Goal: Task Accomplishment & Management: Manage account settings

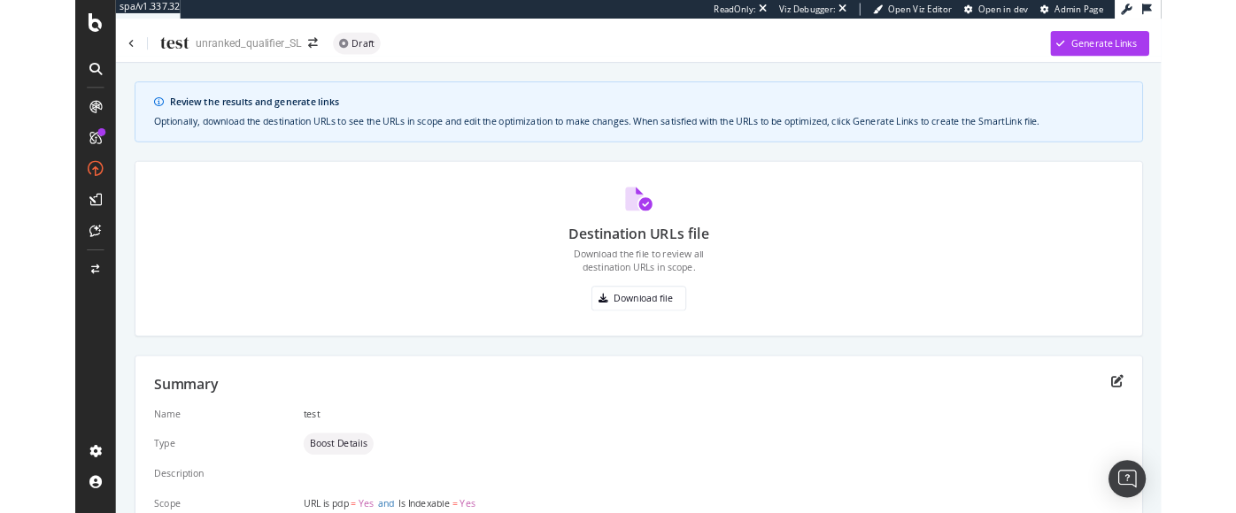
scroll to position [104, 0]
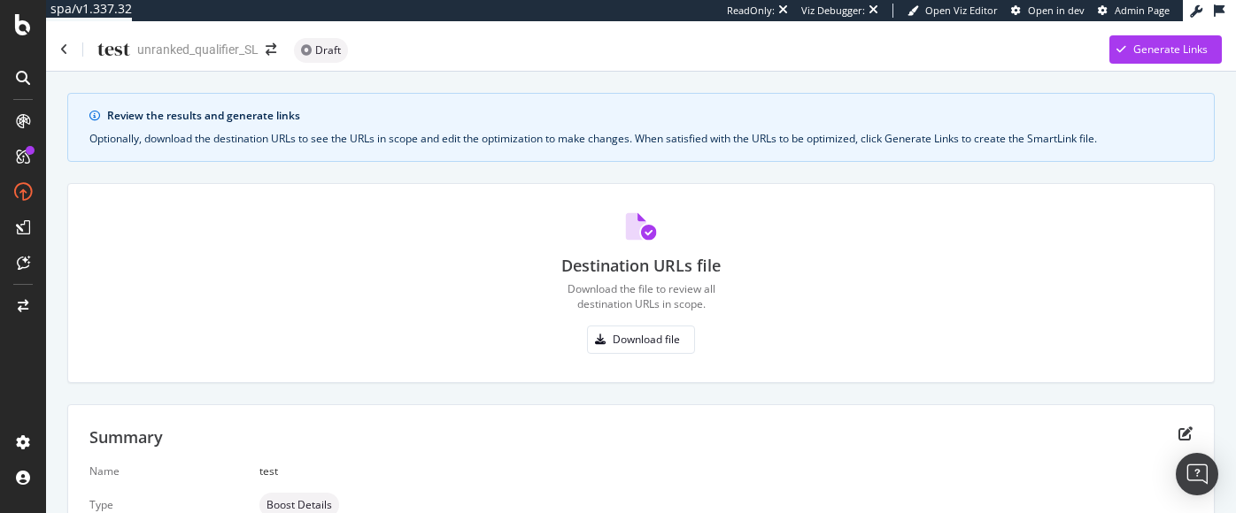
click at [577, 85] on div "Review the results and generate links Optionally, download the destination URLs…" at bounding box center [641, 380] width 1190 height 616
click at [27, 27] on icon at bounding box center [23, 24] width 16 height 21
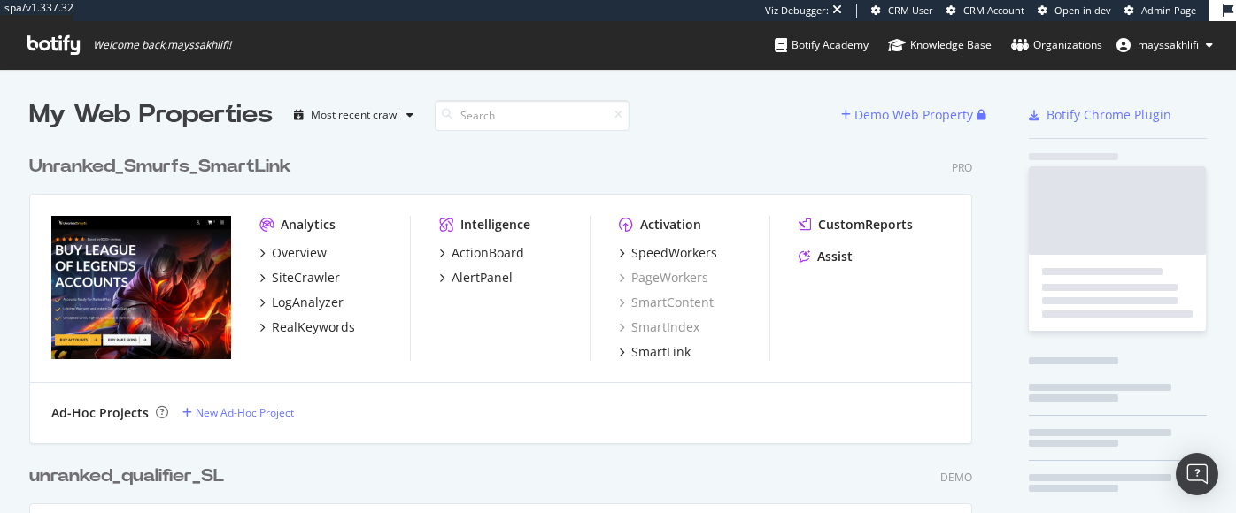
scroll to position [513, 1236]
click at [56, 44] on icon at bounding box center [53, 44] width 52 height 19
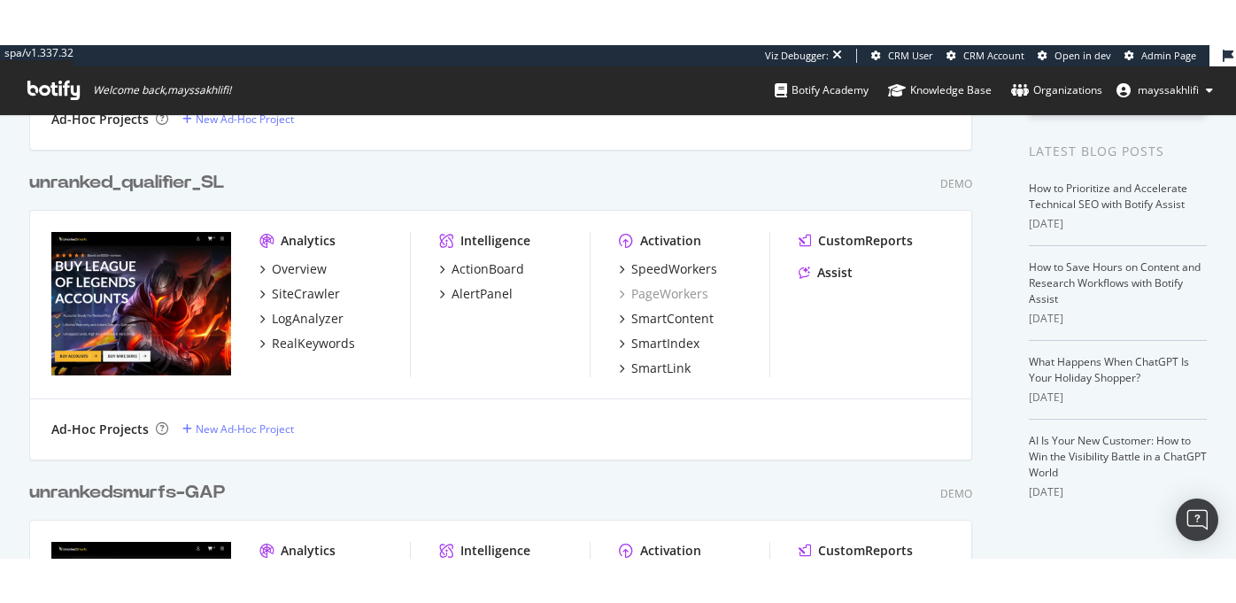
scroll to position [327, 0]
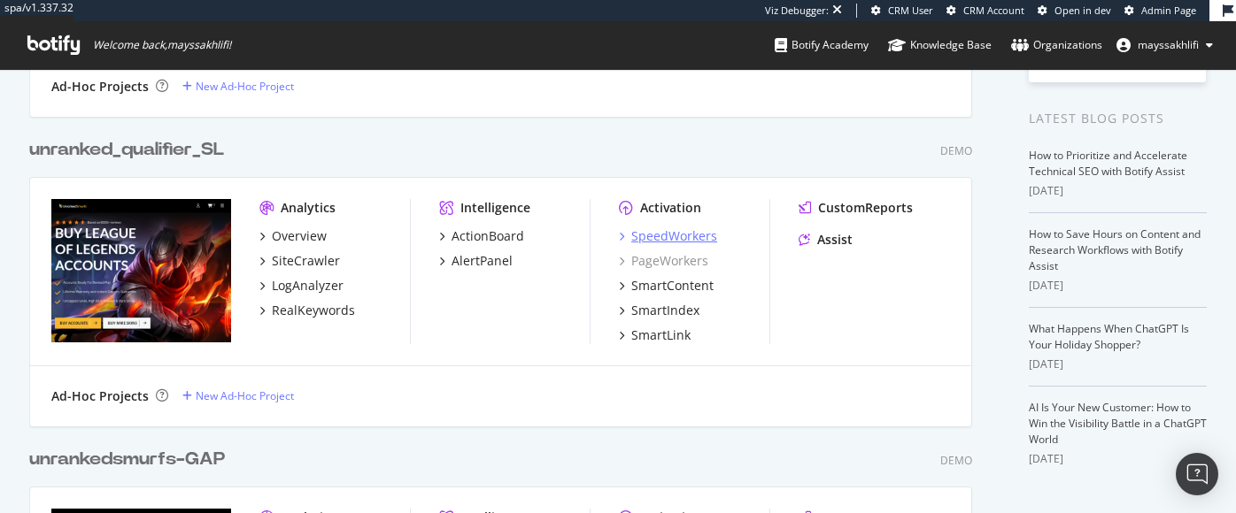
click at [664, 239] on div "SpeedWorkers" at bounding box center [674, 237] width 86 height 18
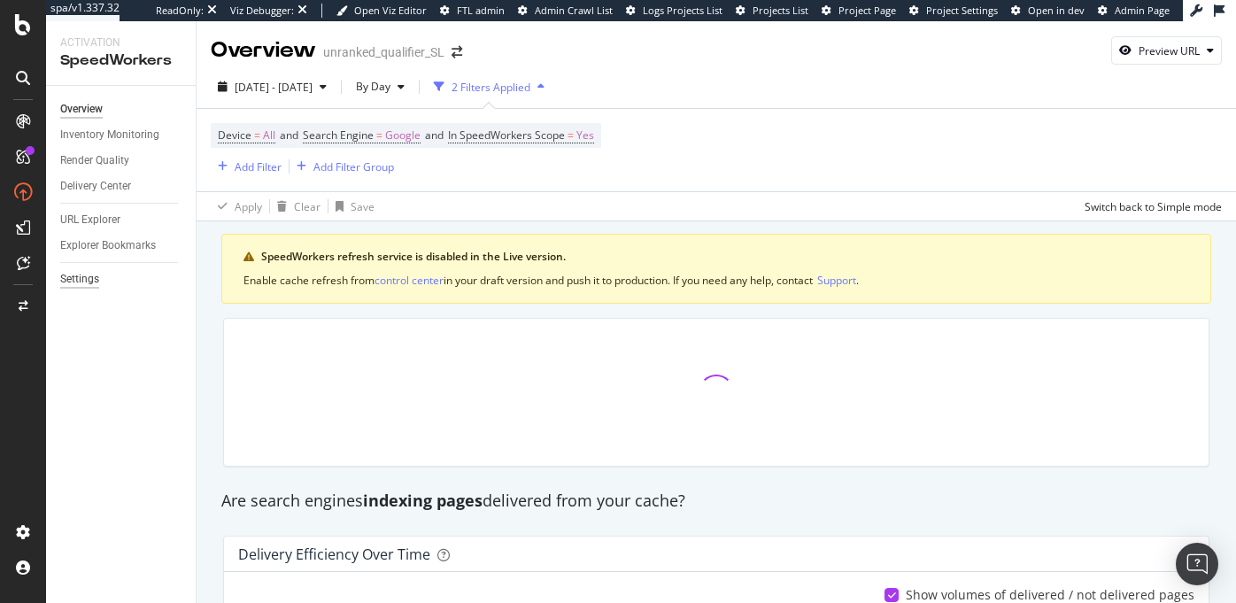
click at [73, 279] on div "Settings" at bounding box center [79, 279] width 39 height 19
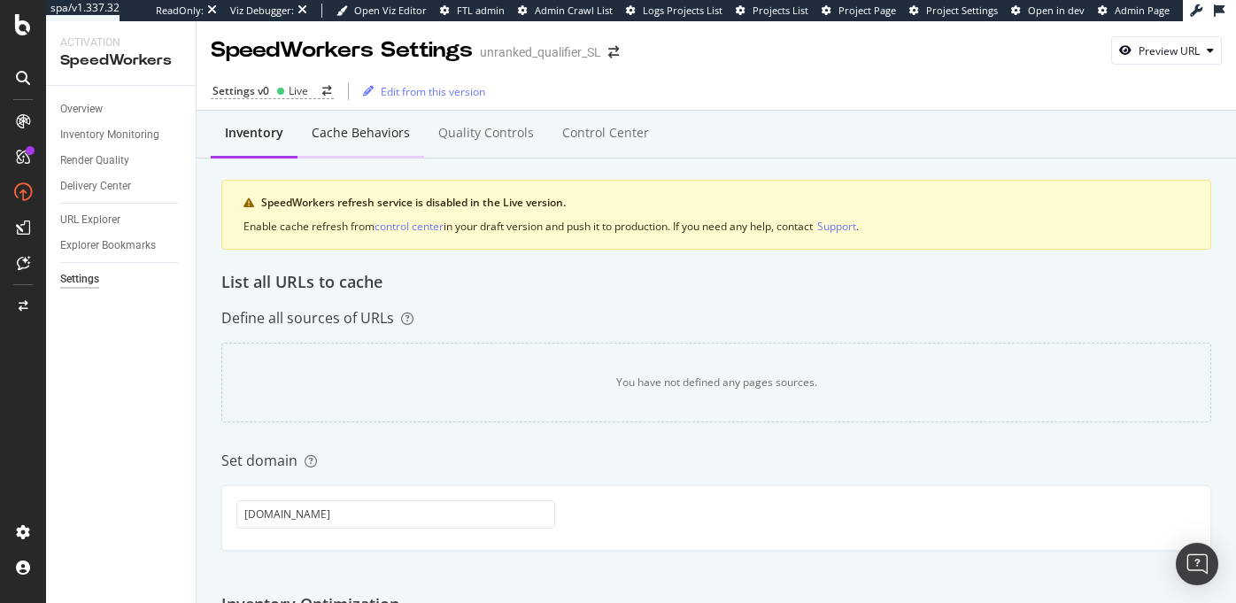
click at [361, 136] on div "Cache behaviors" at bounding box center [361, 133] width 98 height 18
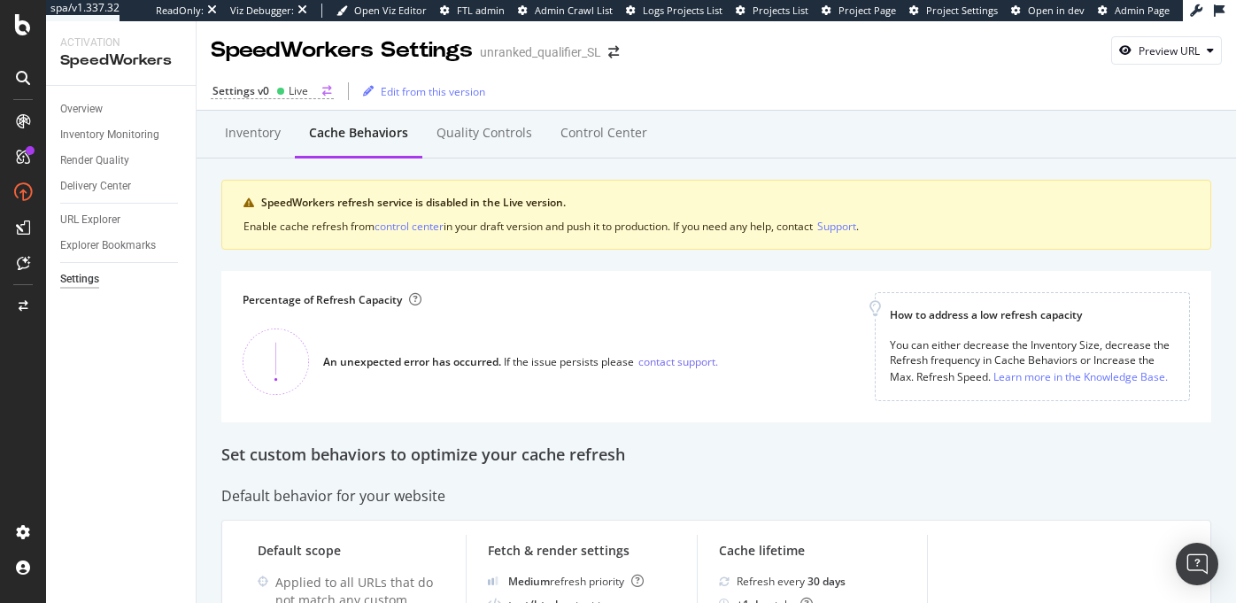
click at [267, 93] on div "Settings v0" at bounding box center [240, 90] width 57 height 15
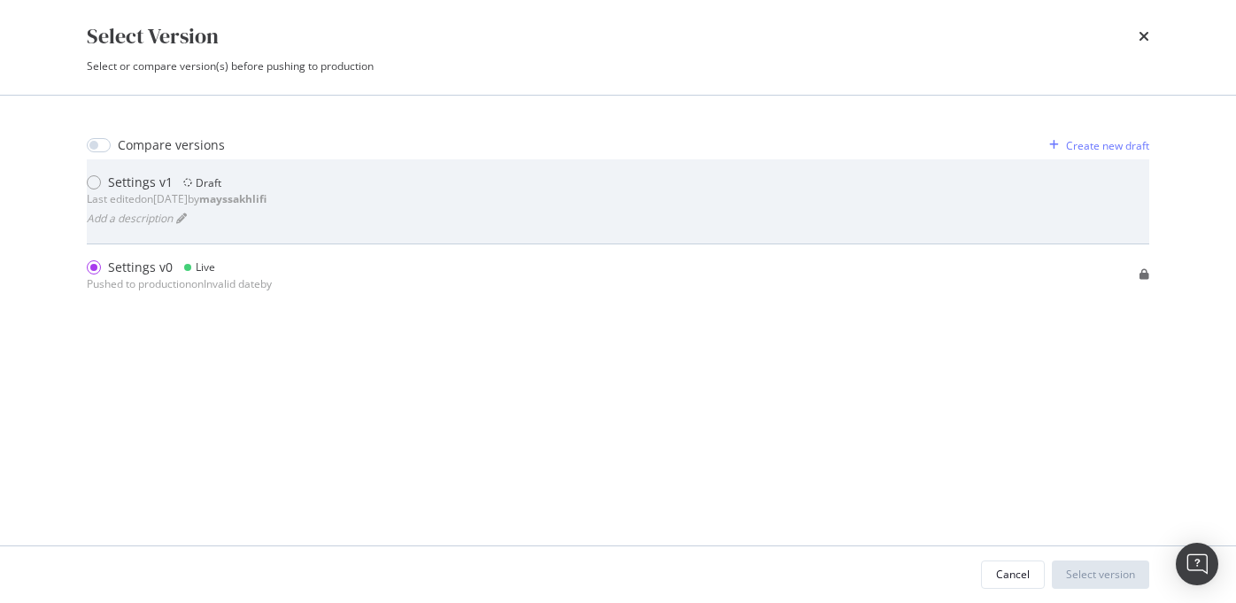
click at [139, 181] on div "Settings v1" at bounding box center [140, 183] width 65 height 18
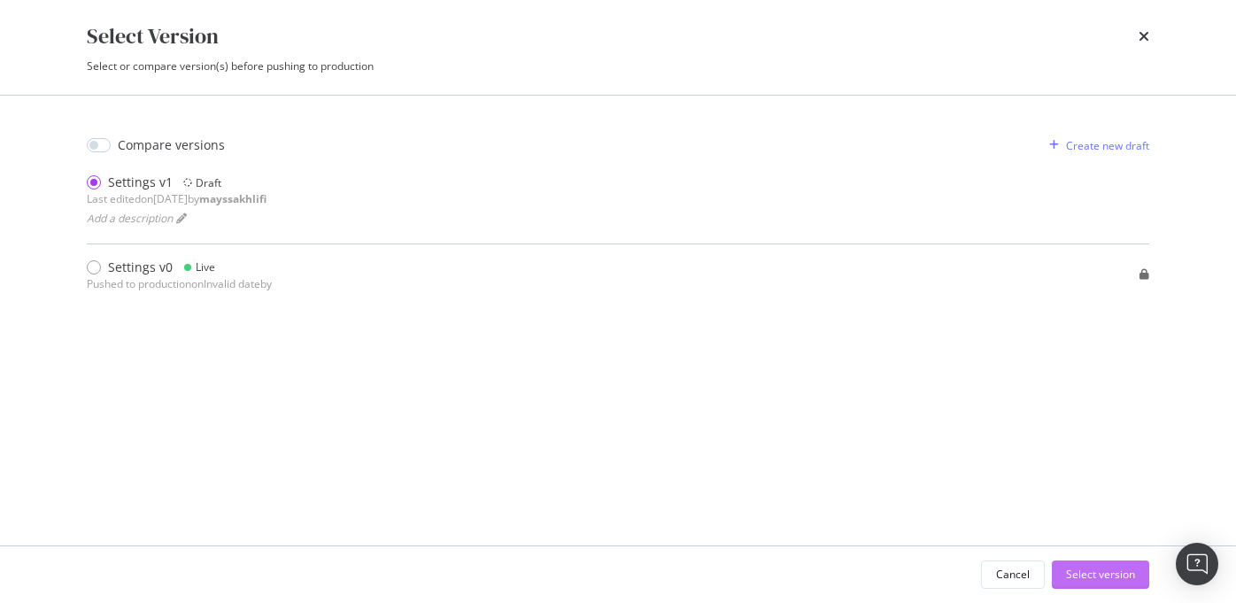
click at [1108, 513] on div "Select version" at bounding box center [1100, 574] width 69 height 15
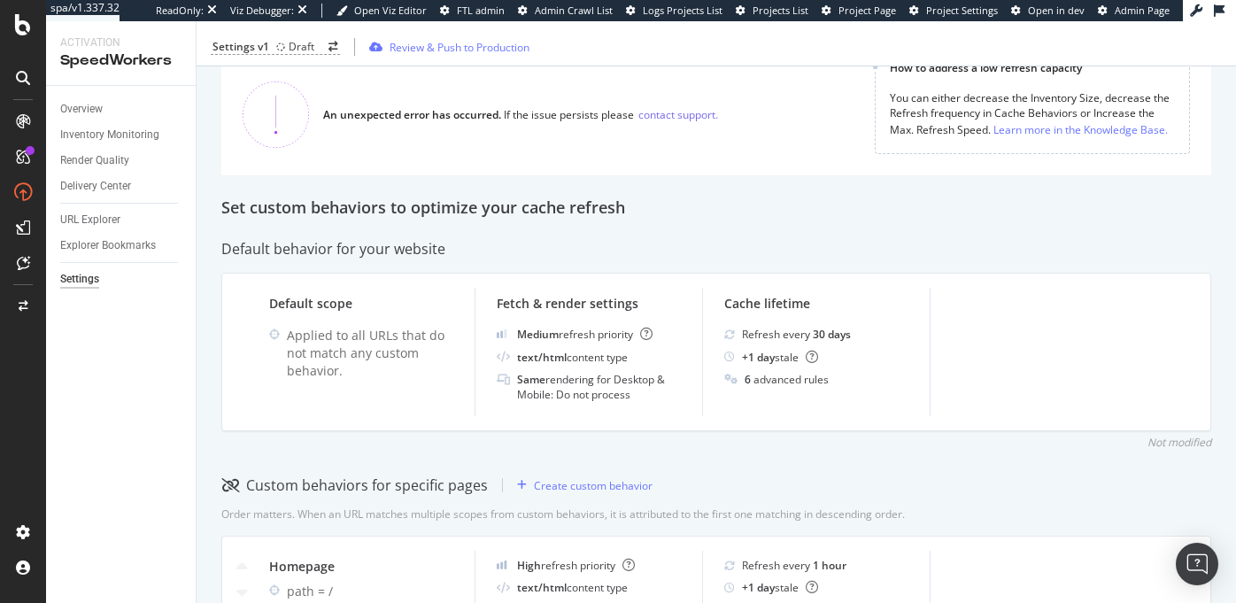
scroll to position [349, 0]
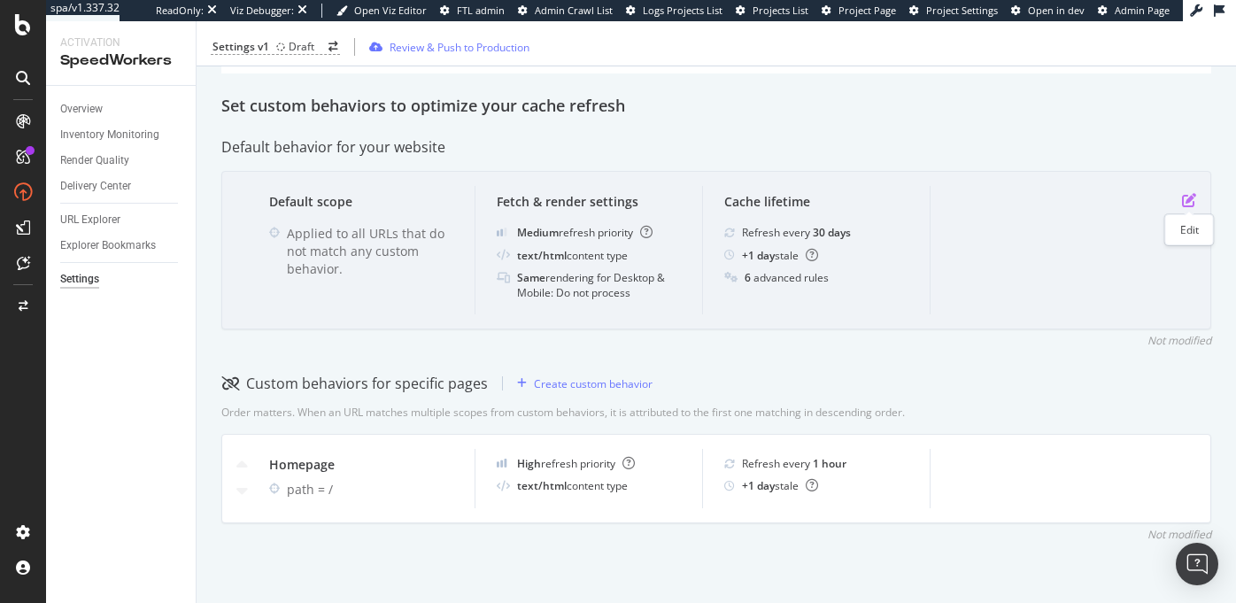
click at [1188, 195] on icon "pen-to-square" at bounding box center [1189, 200] width 14 height 14
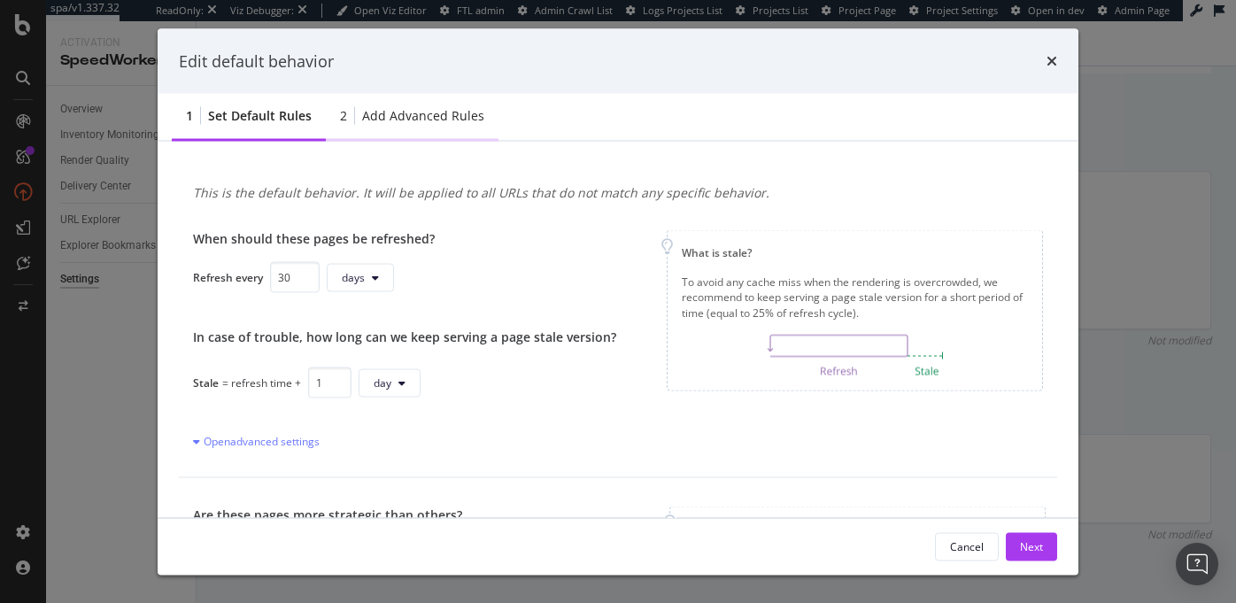
click at [426, 116] on div "Add advanced rules" at bounding box center [423, 116] width 122 height 18
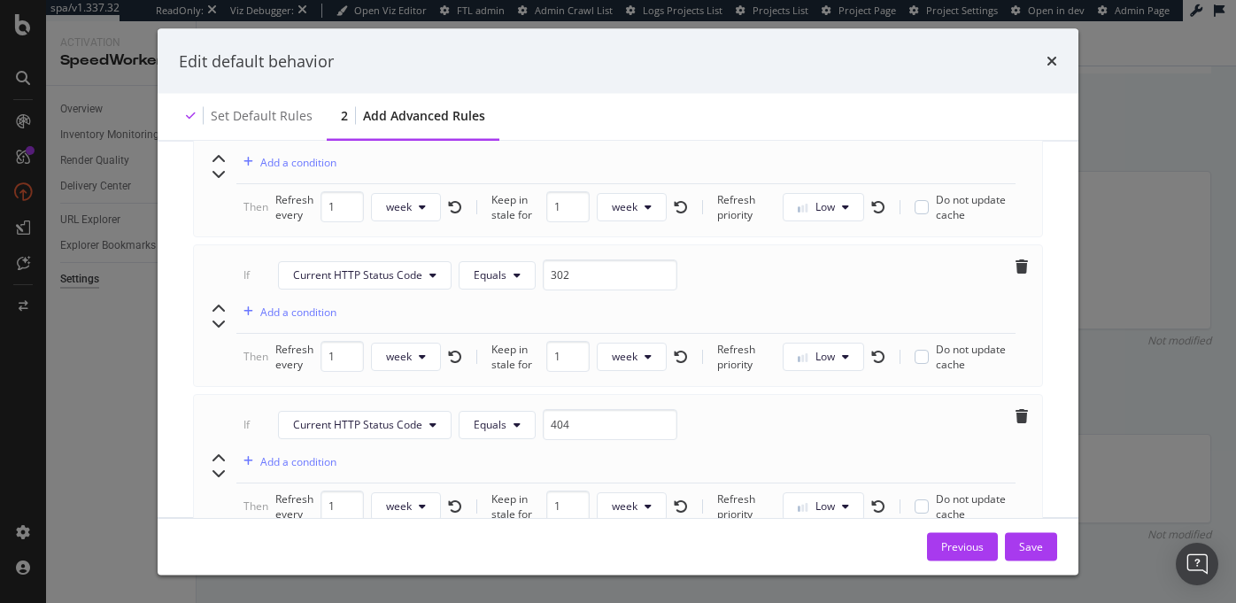
scroll to position [868, 0]
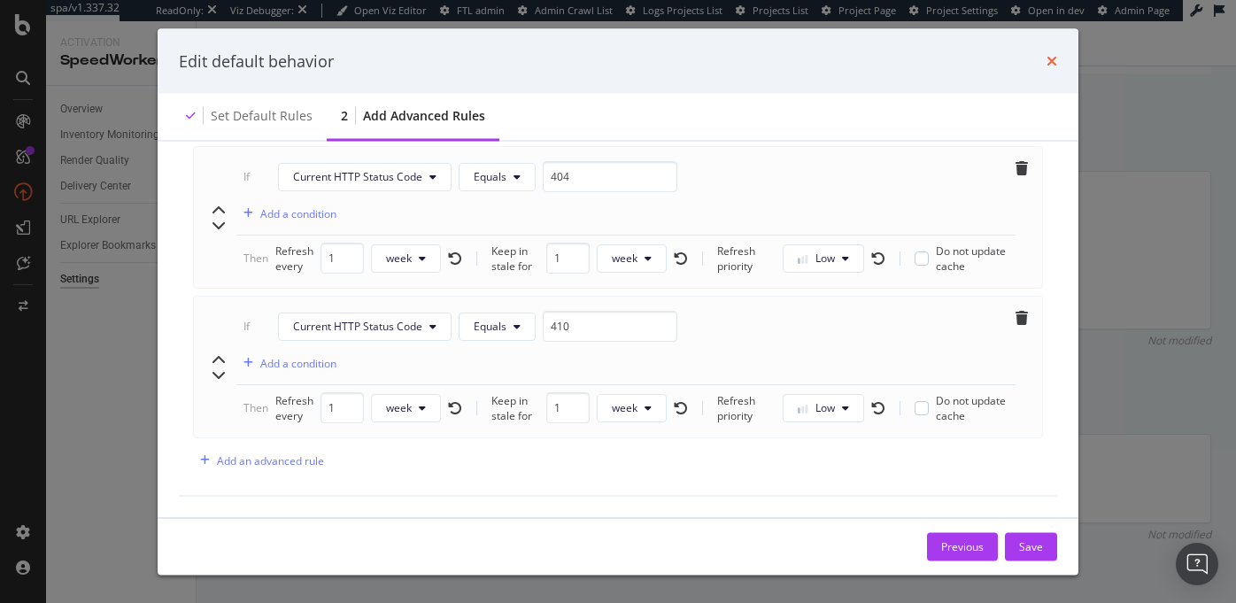
click at [1054, 58] on icon "times" at bounding box center [1051, 61] width 11 height 14
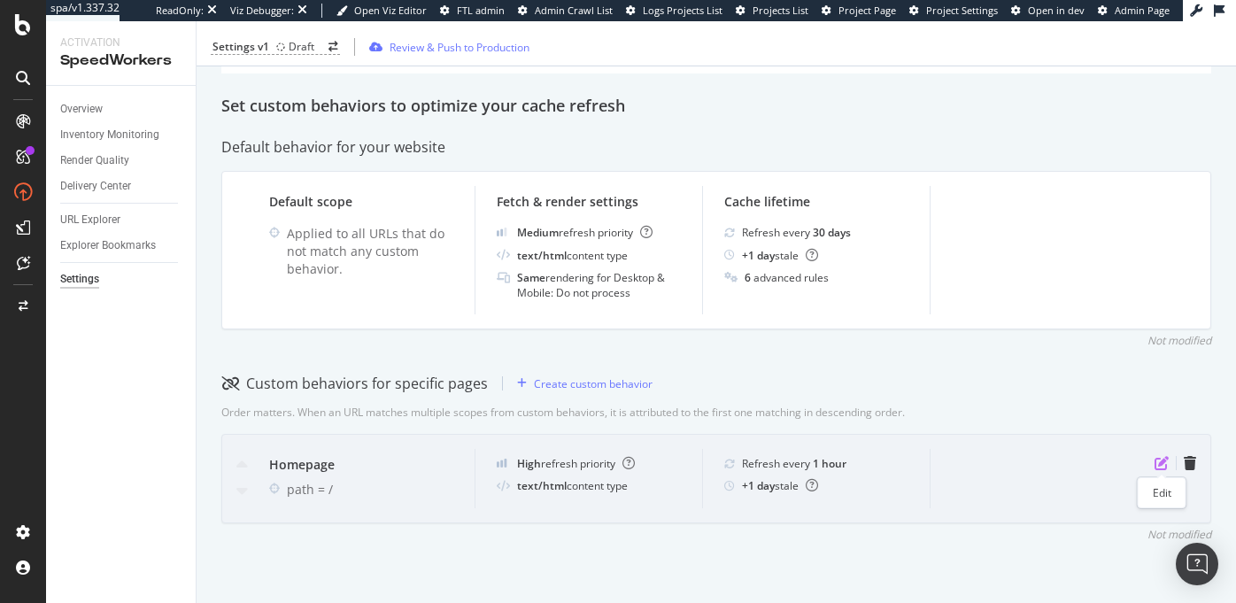
click at [1162, 461] on icon "pen-to-square" at bounding box center [1161, 463] width 14 height 14
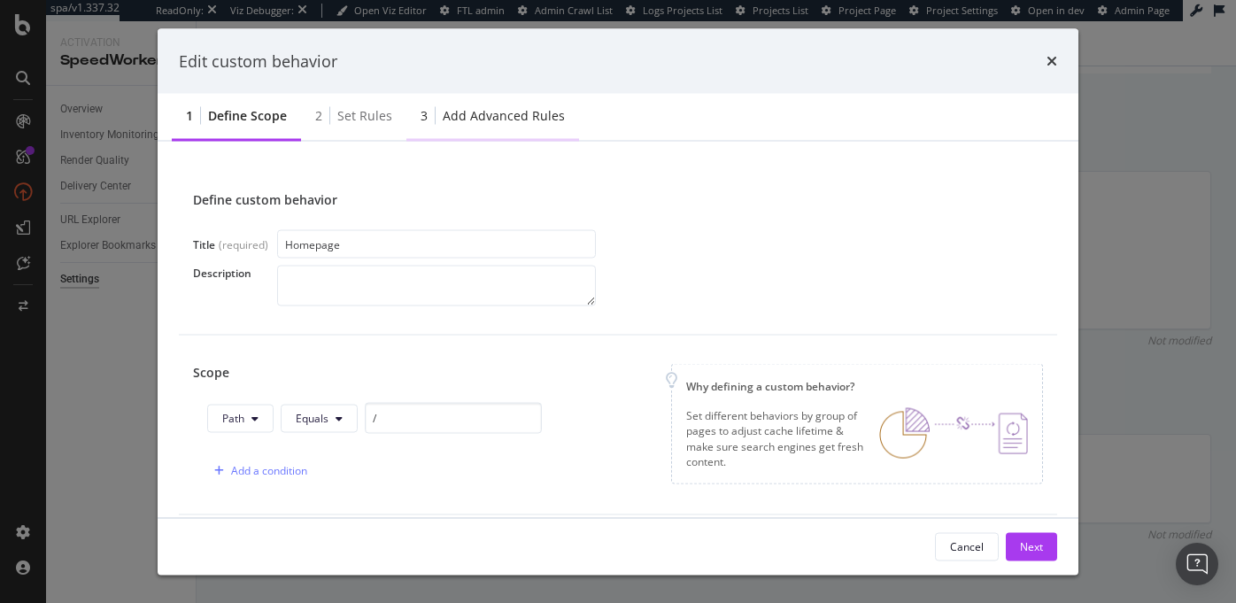
click at [510, 116] on div "Add advanced rules" at bounding box center [504, 116] width 122 height 18
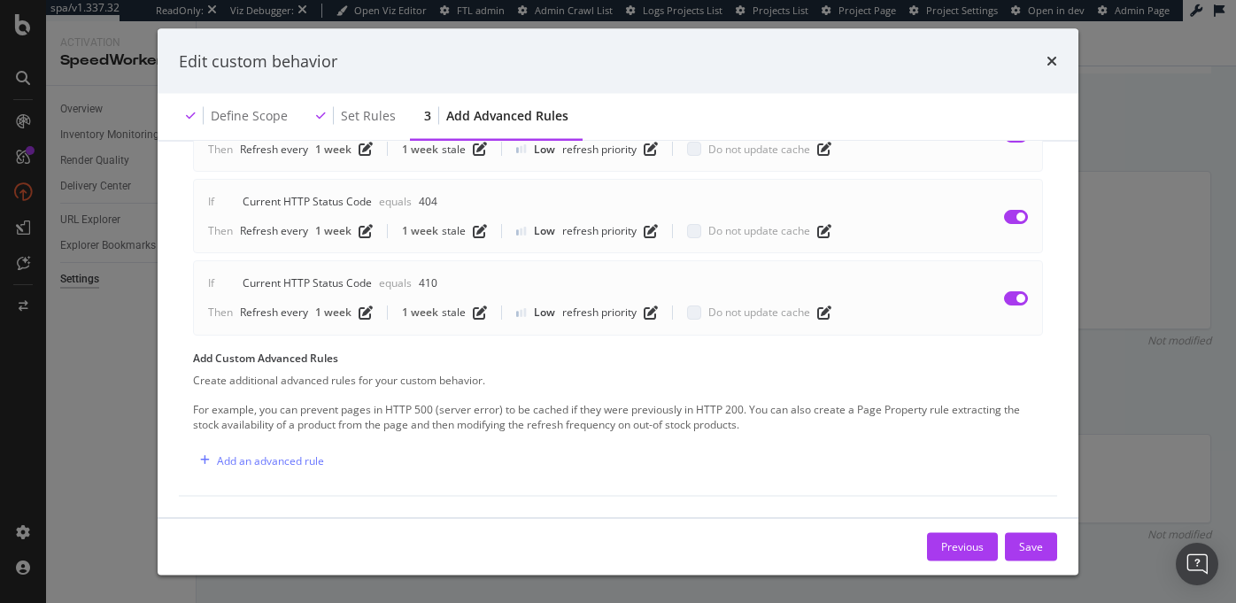
scroll to position [0, 0]
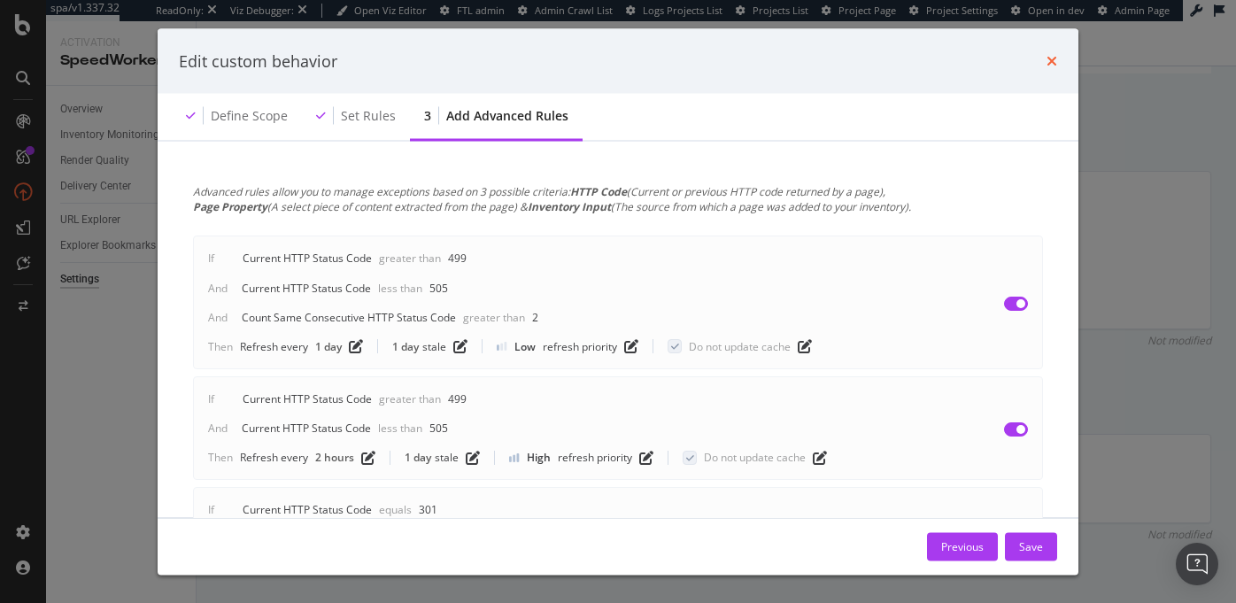
click at [1046, 57] on icon "times" at bounding box center [1051, 61] width 11 height 14
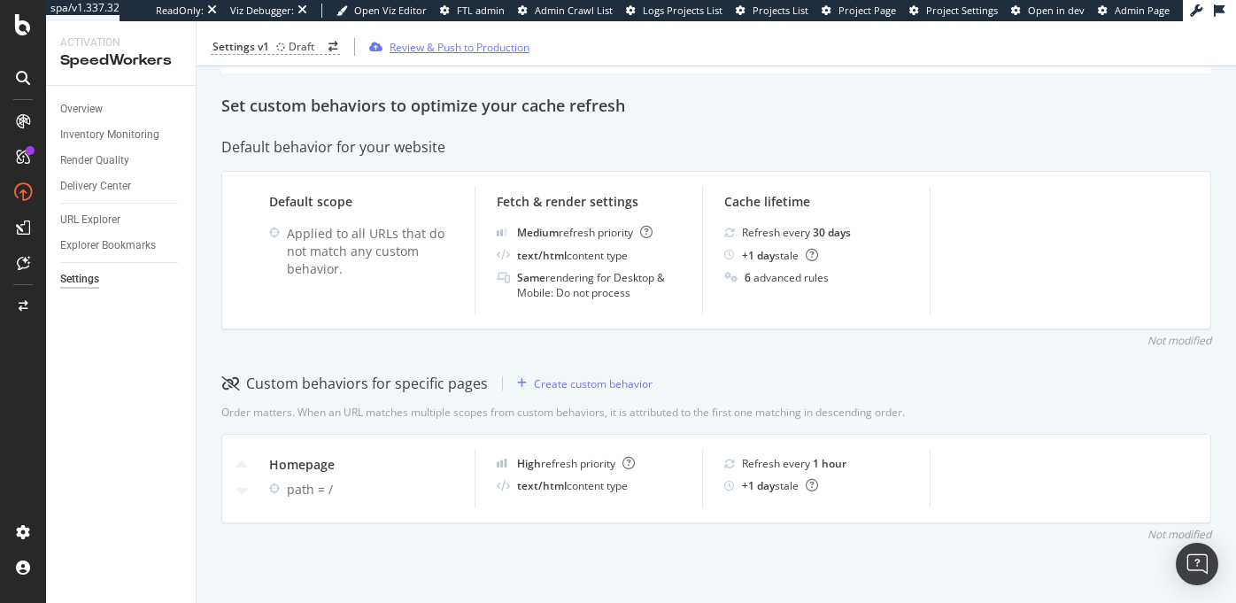
click at [467, 47] on div "Review & Push to Production" at bounding box center [460, 46] width 140 height 15
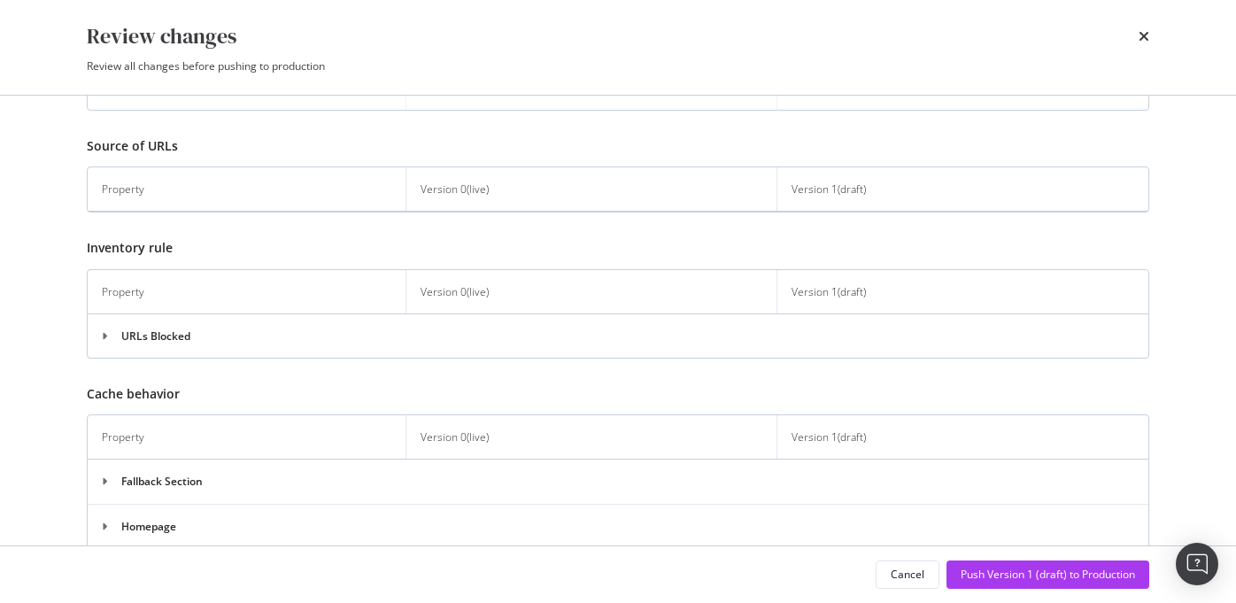
scroll to position [459, 0]
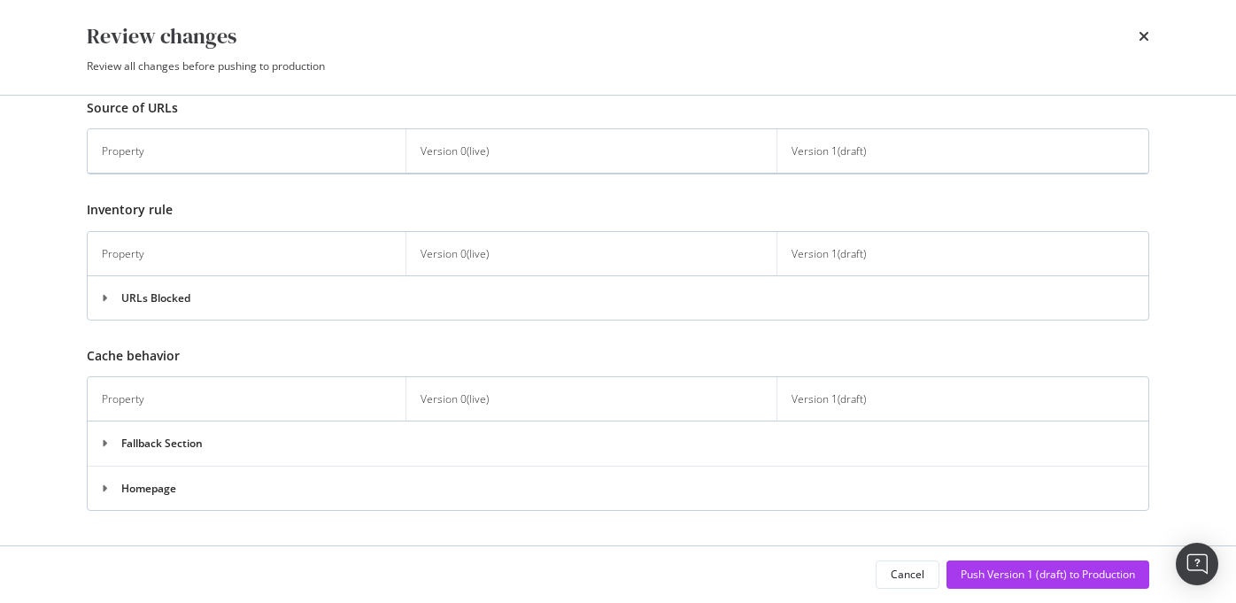
click at [104, 442] on icon "modal" at bounding box center [111, 443] width 19 height 11
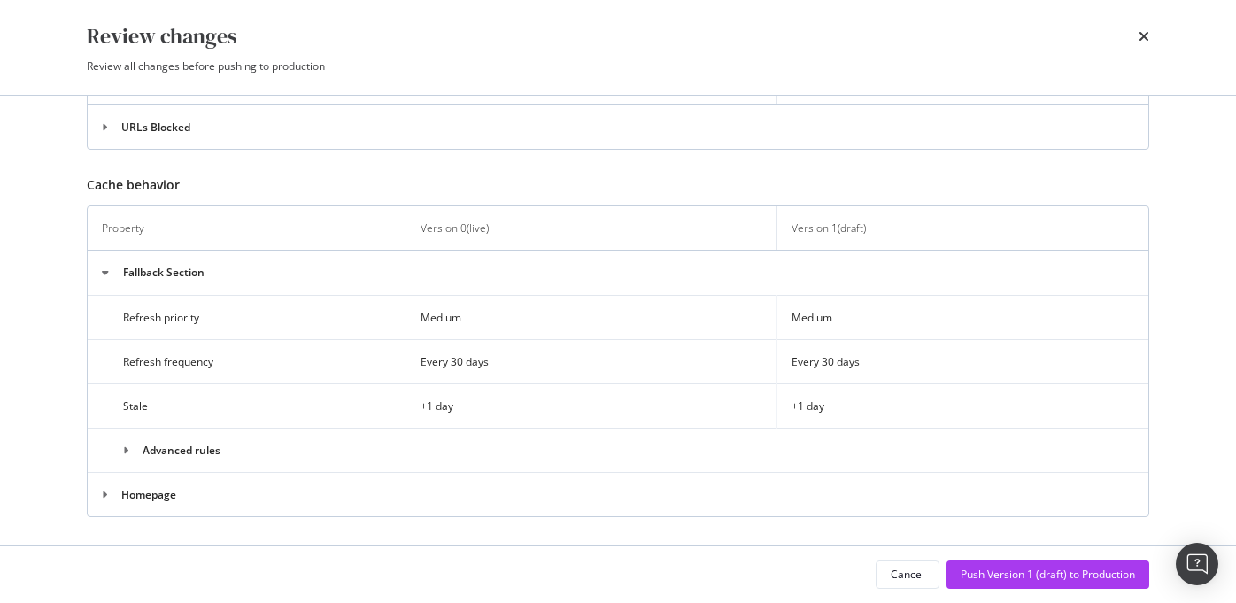
scroll to position [637, 0]
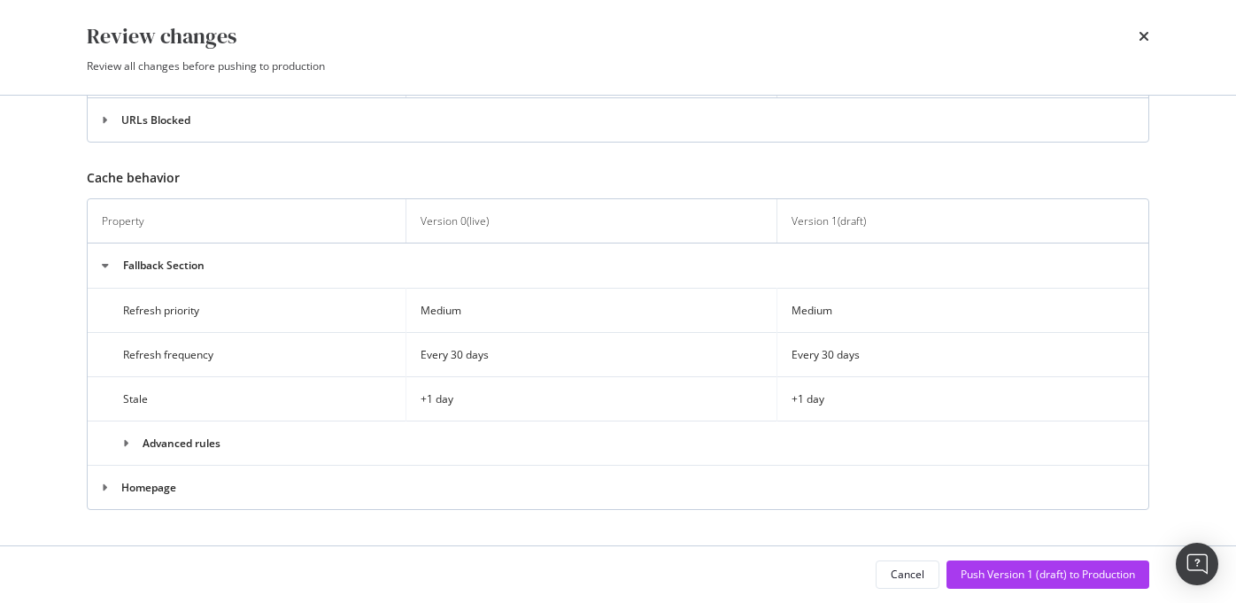
click at [129, 439] on icon "modal" at bounding box center [132, 443] width 19 height 11
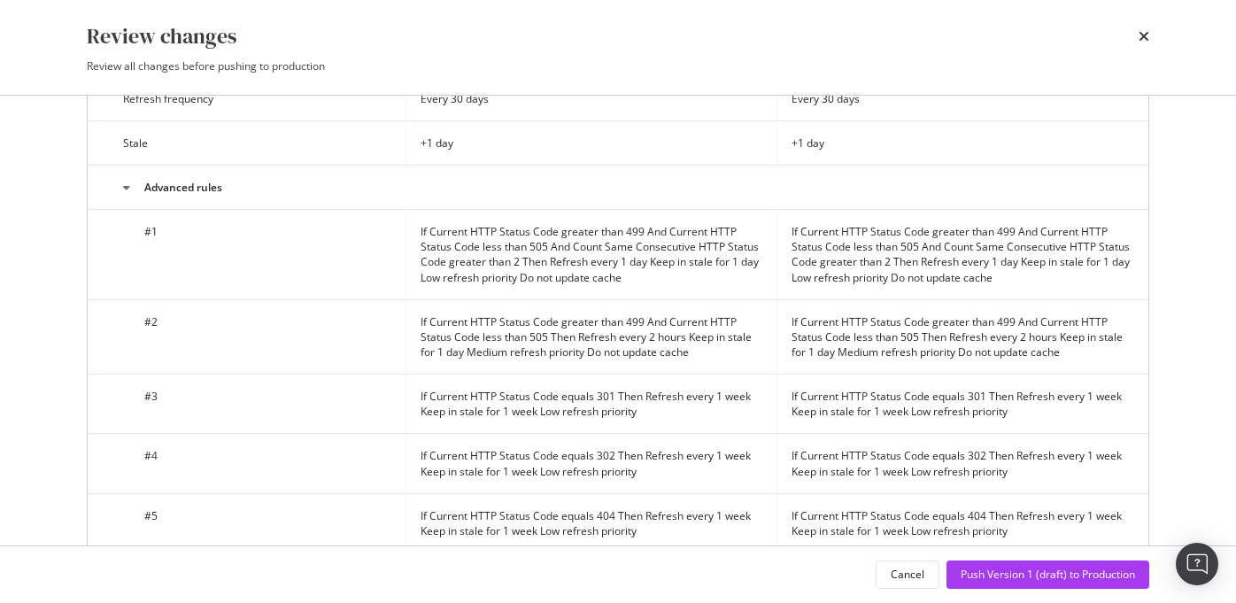
scroll to position [1040, 0]
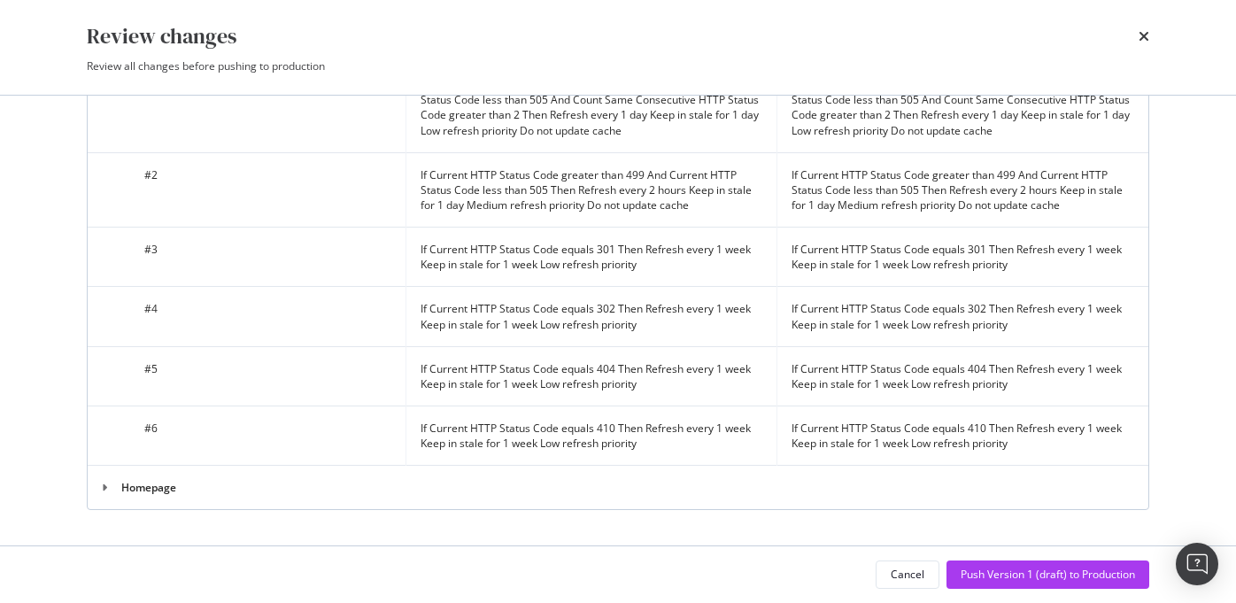
click at [107, 487] on icon "modal" at bounding box center [111, 488] width 19 height 11
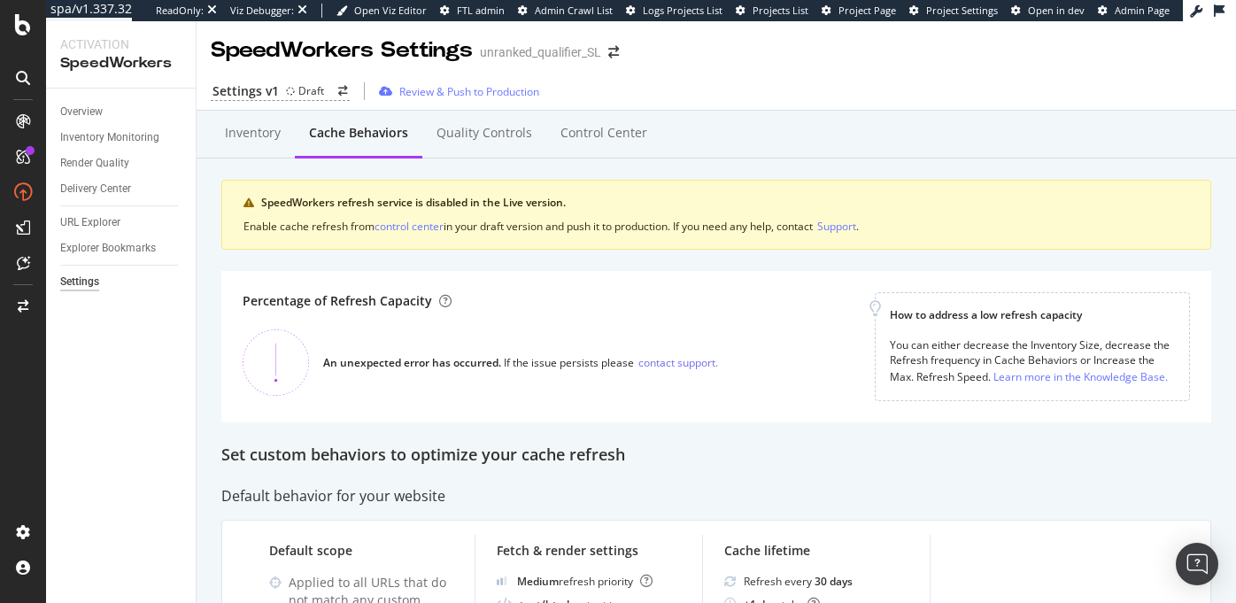
click at [785, 108] on div "Settings v1 Draft Review & Push to Production" at bounding box center [716, 91] width 1039 height 37
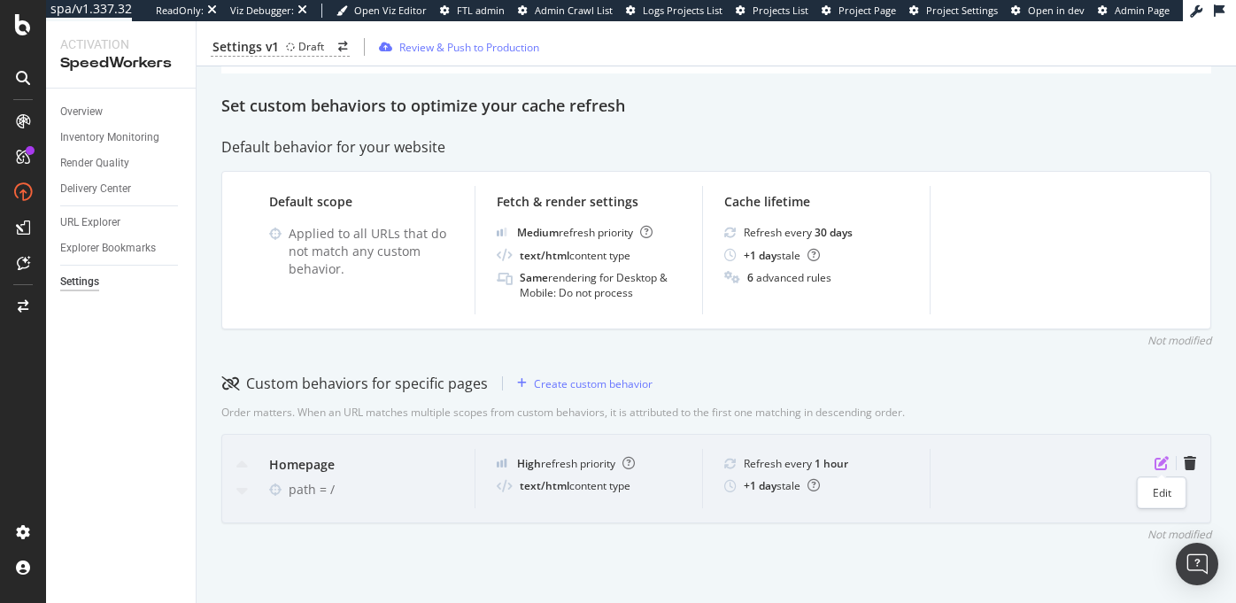
click at [1158, 463] on icon "pen-to-square" at bounding box center [1161, 463] width 14 height 14
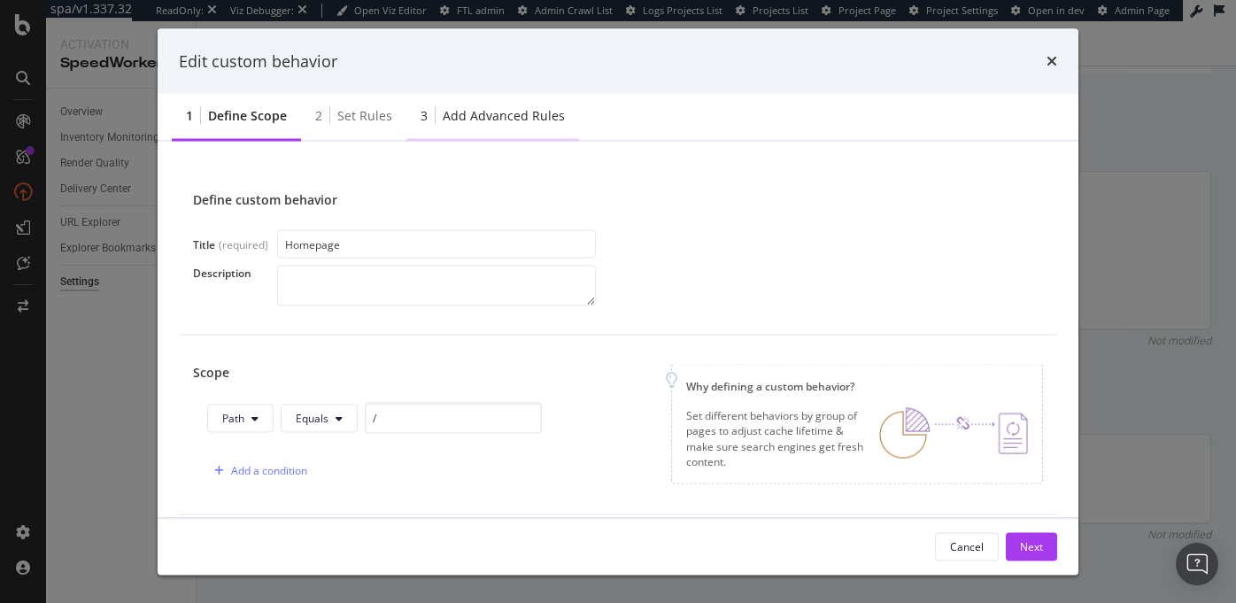
click at [474, 117] on div "Add advanced rules" at bounding box center [504, 116] width 122 height 18
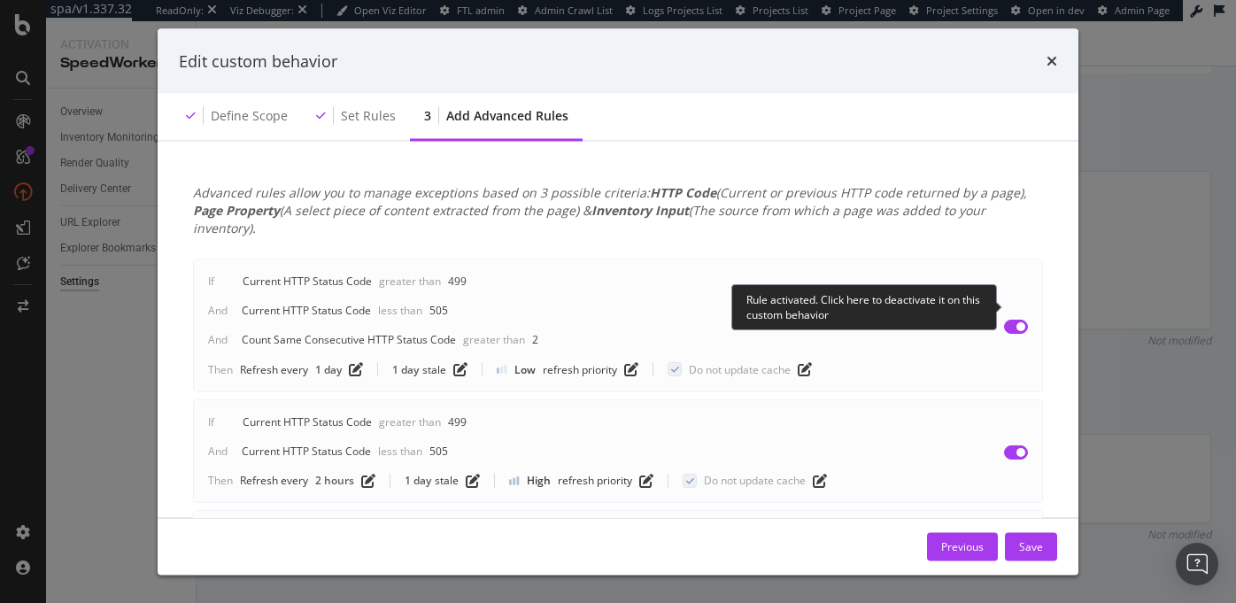
click at [1013, 319] on input "modal" at bounding box center [1016, 326] width 24 height 14
checkbox input "false"
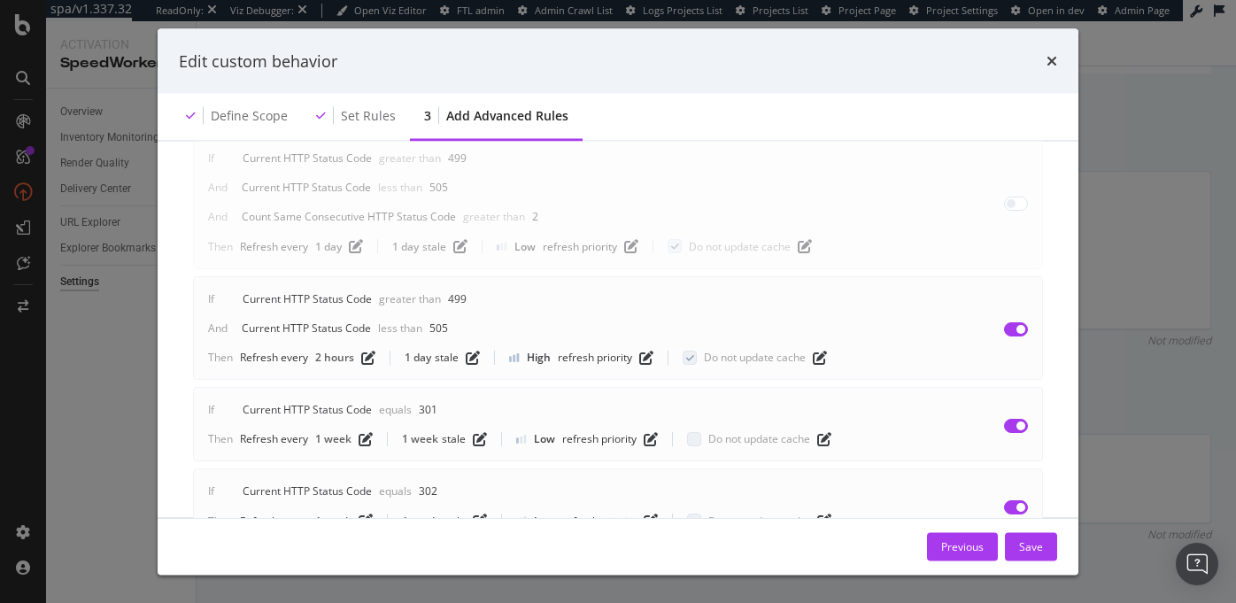
scroll to position [181, 0]
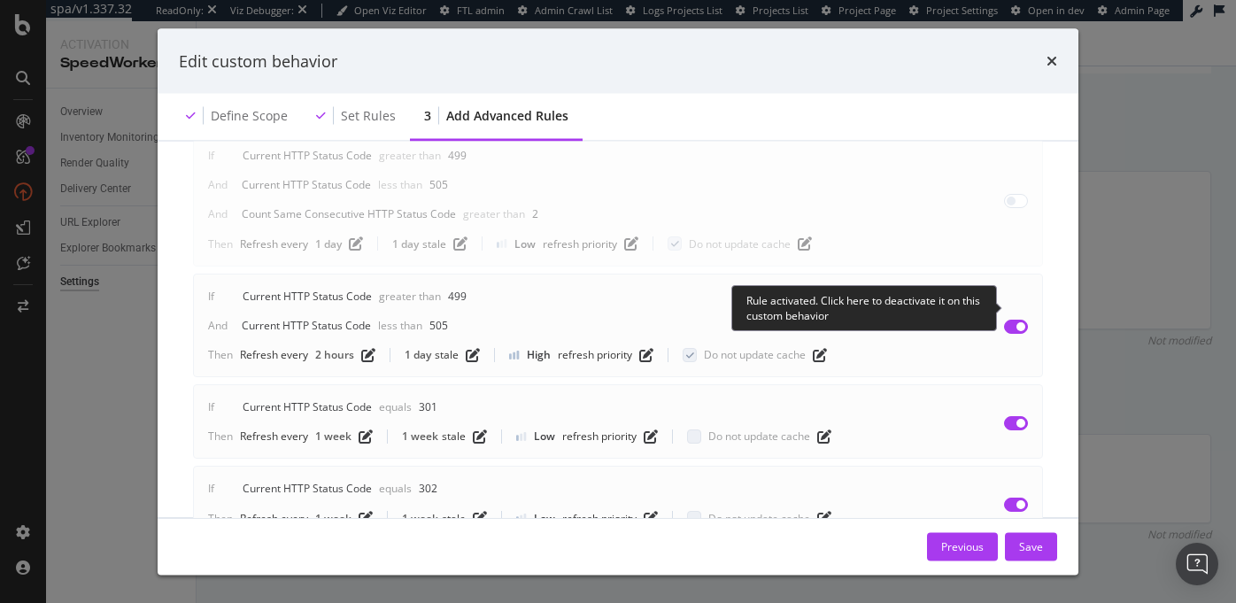
click at [1015, 320] on input "modal" at bounding box center [1016, 327] width 24 height 14
checkbox input "false"
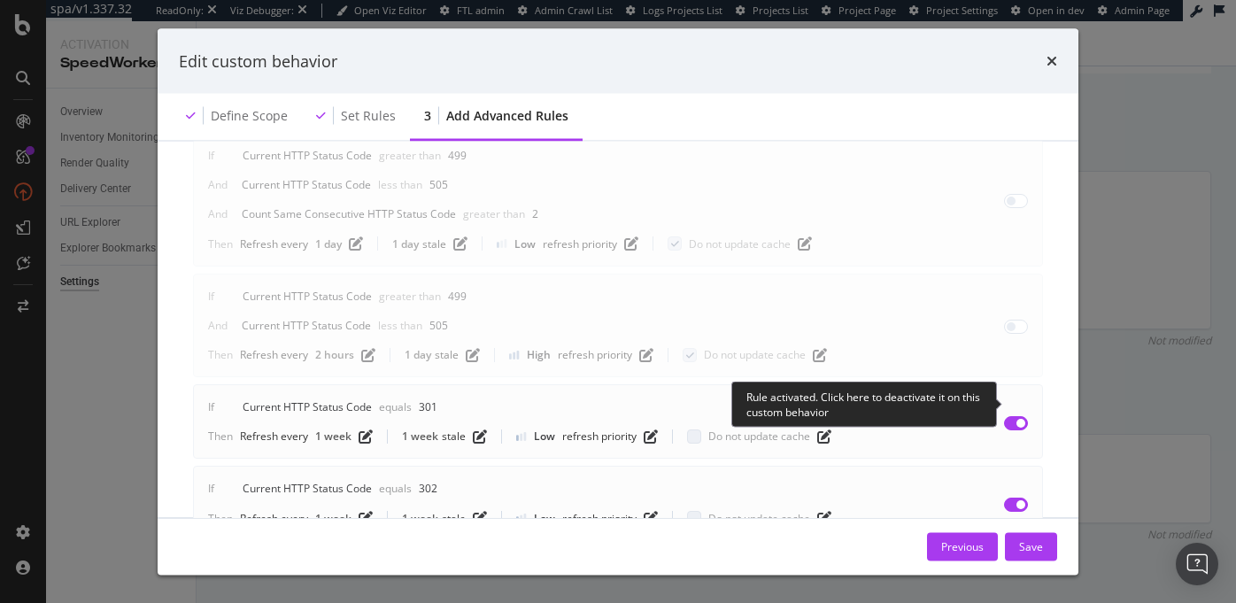
click at [1017, 416] on input "modal" at bounding box center [1016, 423] width 24 height 14
checkbox input "false"
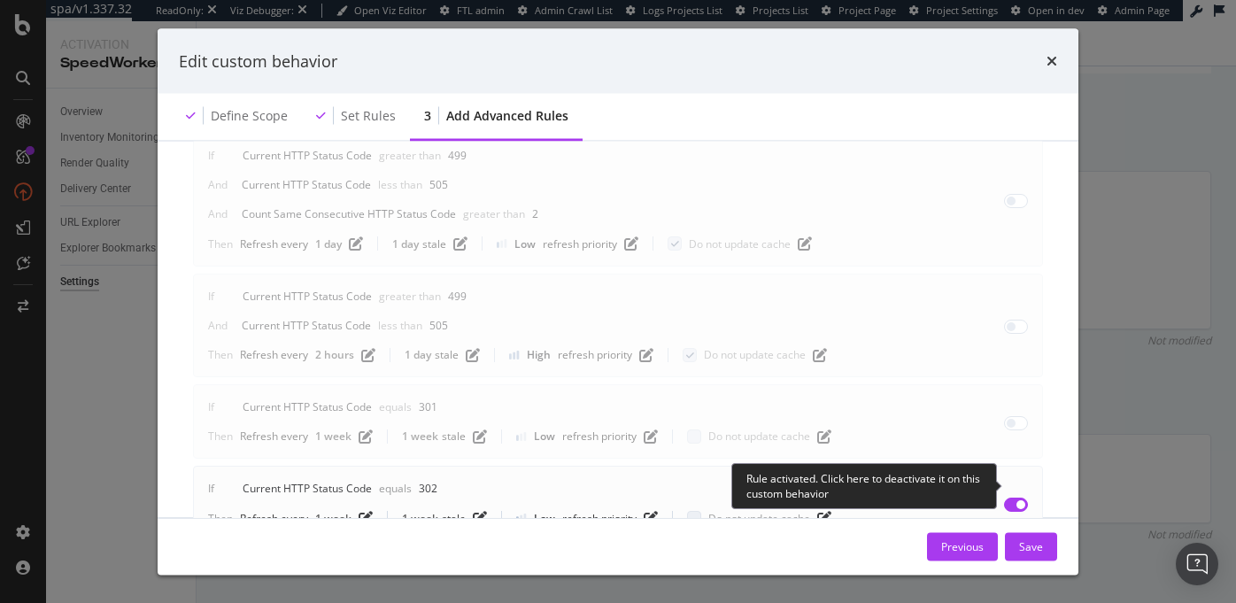
click at [1015, 498] on input "modal" at bounding box center [1016, 505] width 24 height 14
checkbox input "false"
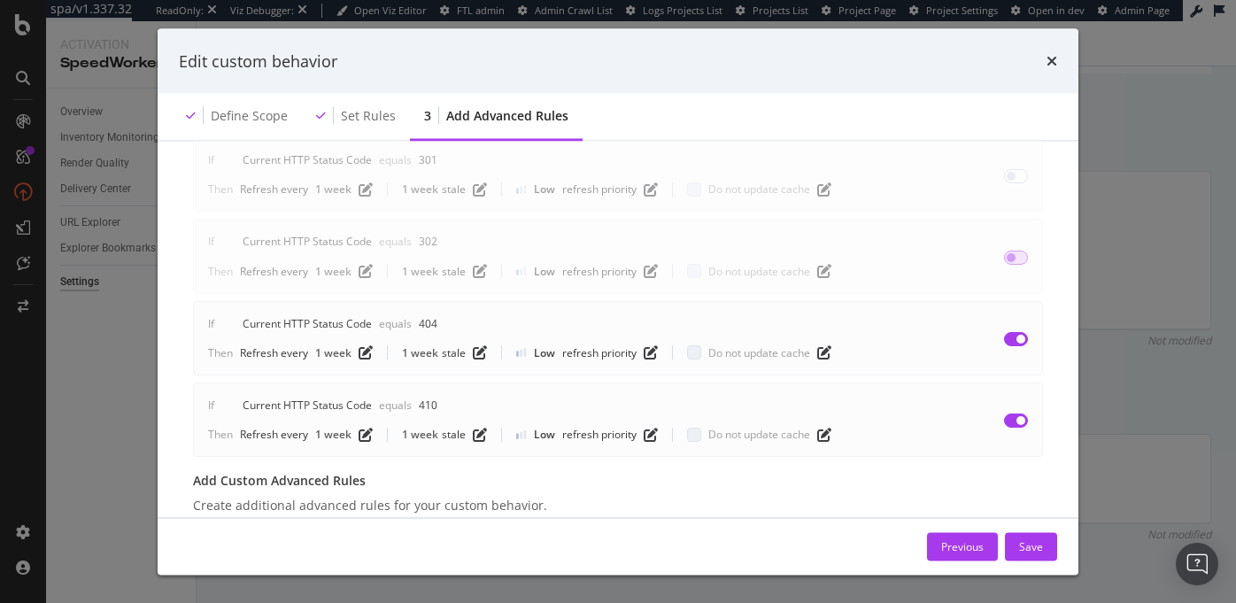
scroll to position [538, 0]
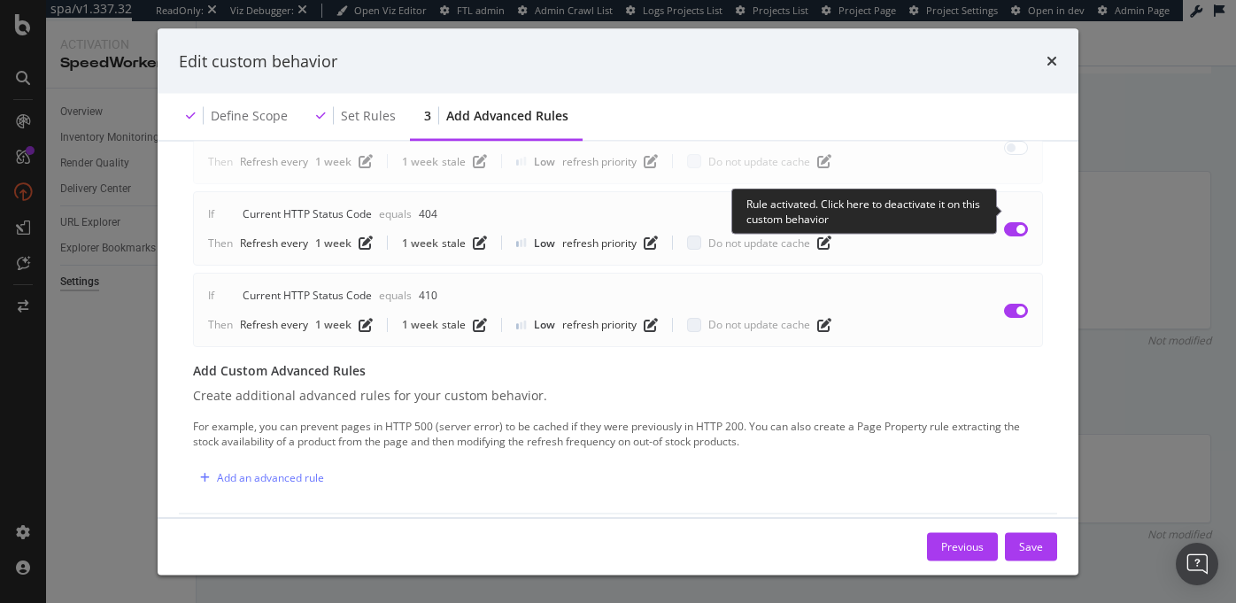
click at [1012, 223] on input "modal" at bounding box center [1016, 230] width 24 height 14
checkbox input "false"
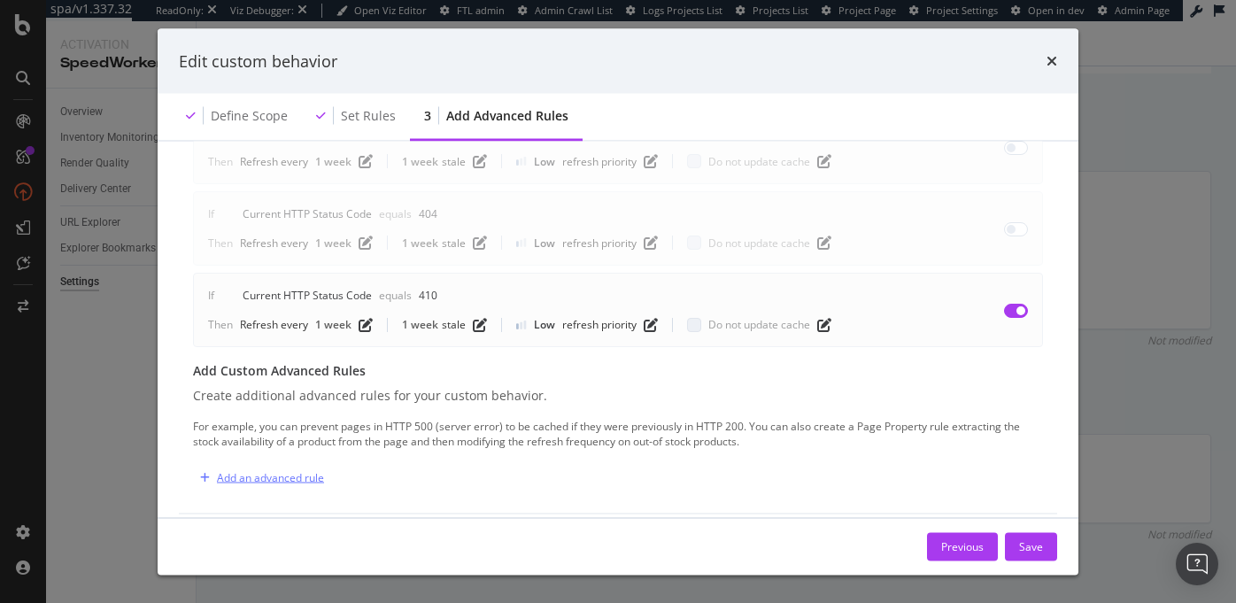
click at [282, 470] on div "Add an advanced rule" at bounding box center [270, 477] width 107 height 15
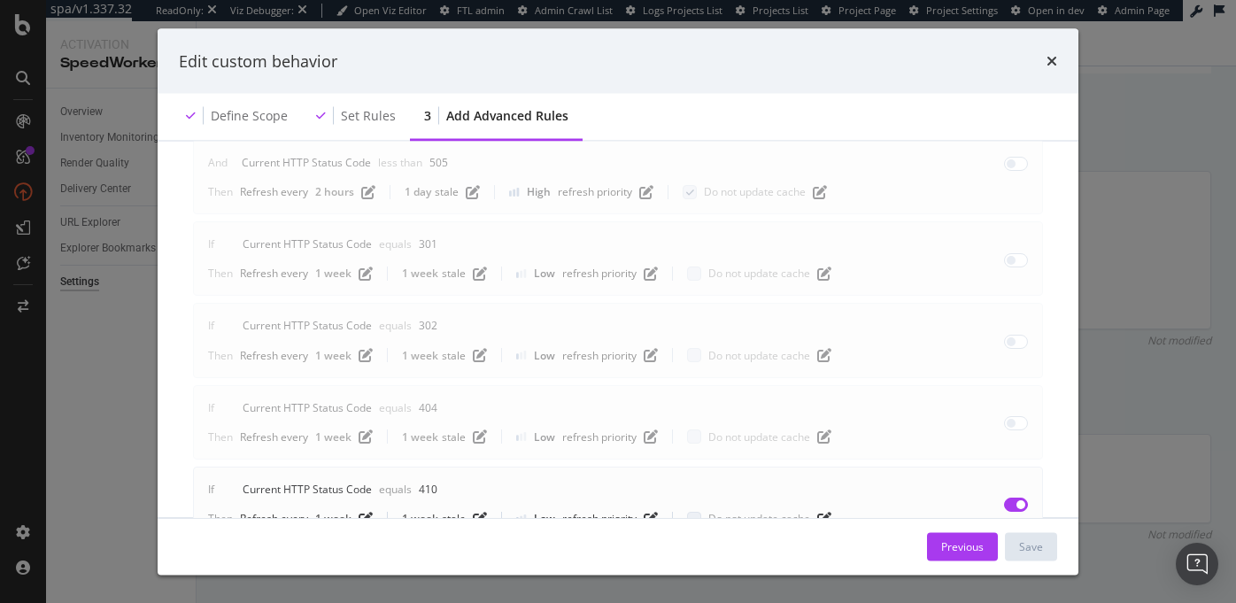
scroll to position [0, 0]
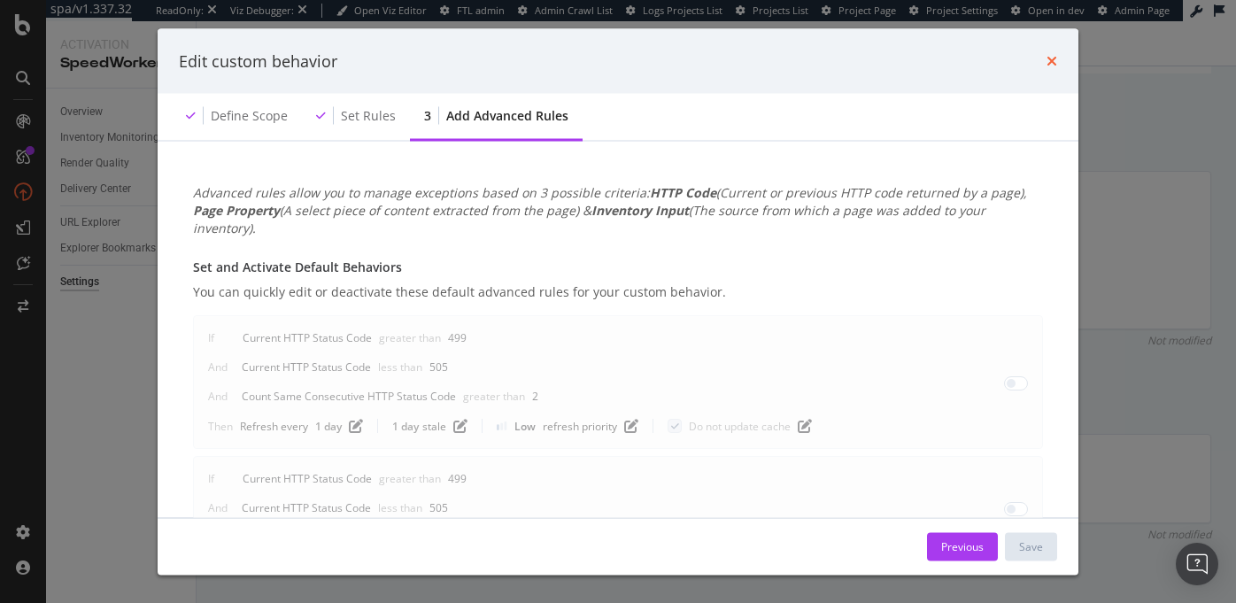
click at [1051, 59] on icon "times" at bounding box center [1051, 61] width 11 height 14
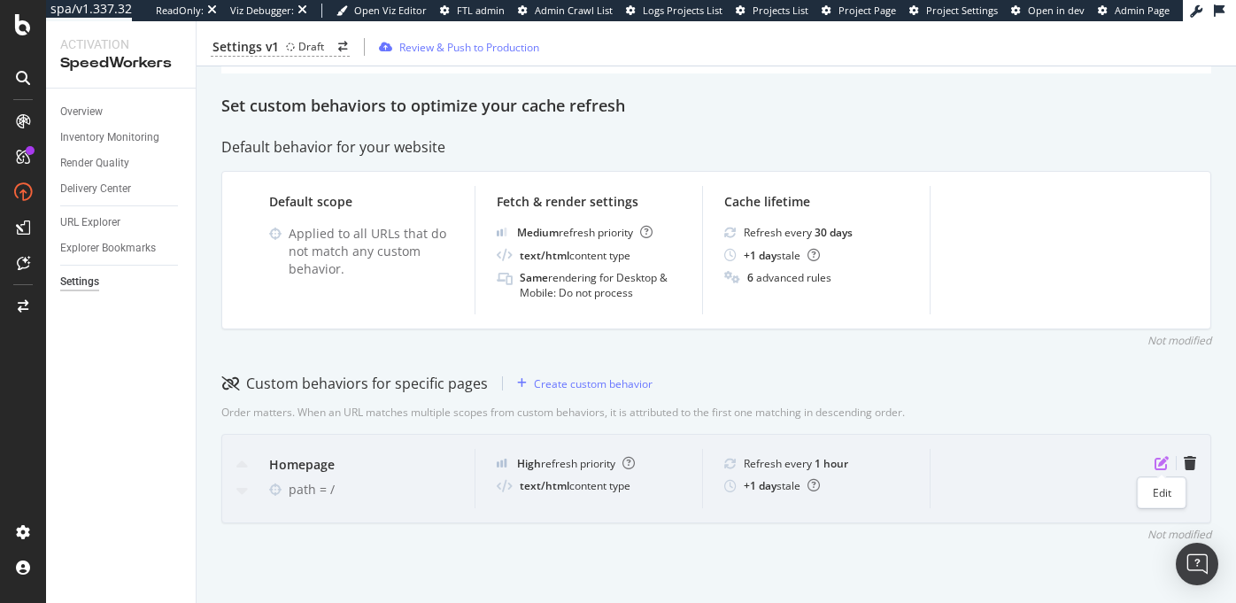
click at [1162, 459] on icon "pen-to-square" at bounding box center [1161, 463] width 14 height 14
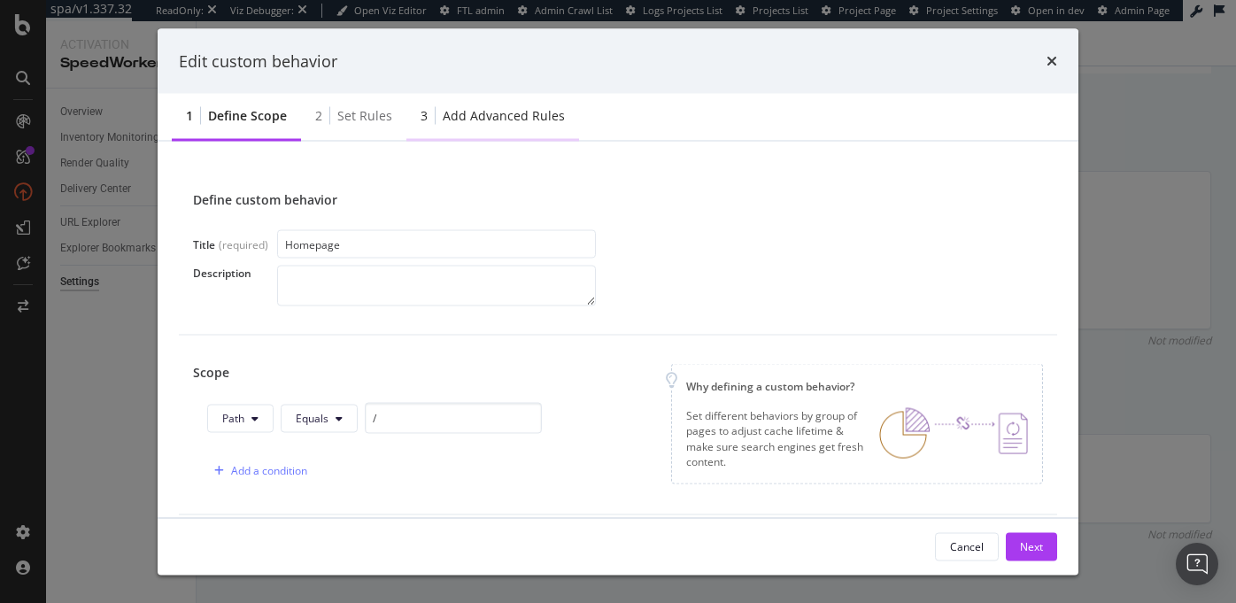
click at [489, 107] on div "Add advanced rules" at bounding box center [504, 116] width 122 height 18
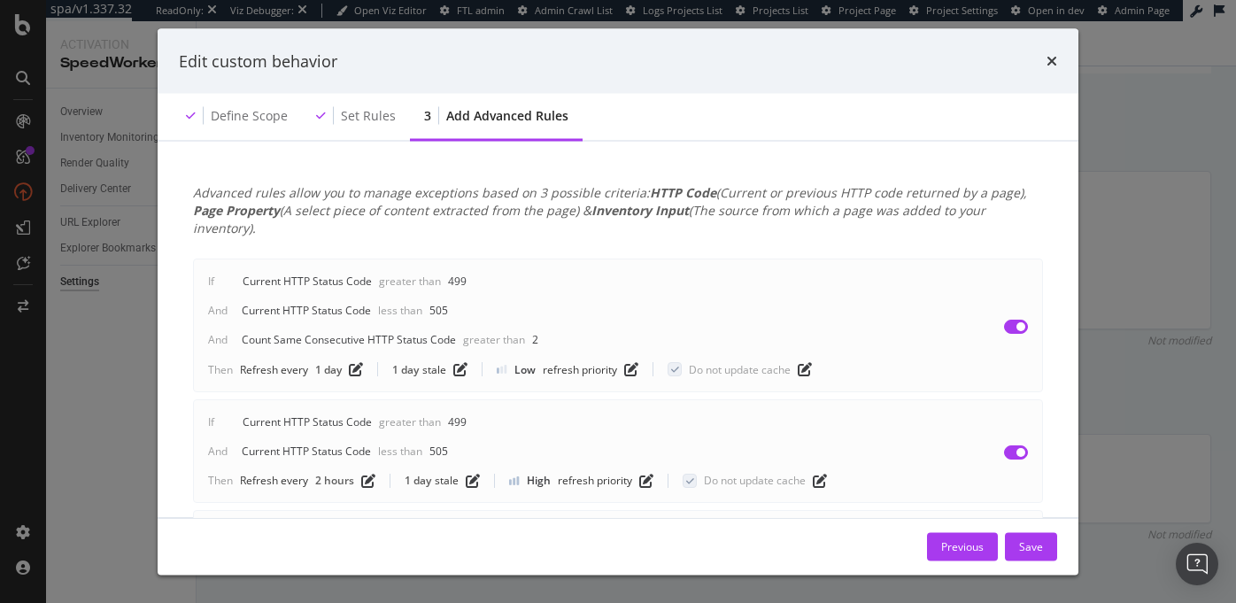
scroll to position [482, 0]
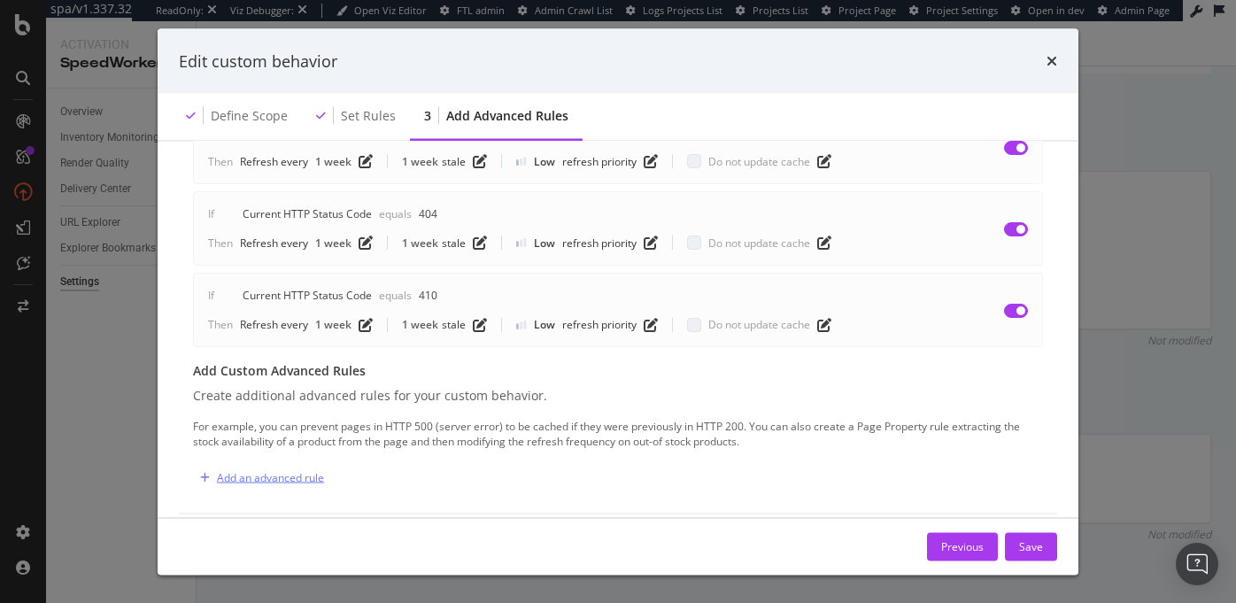
click at [247, 470] on div "Add an advanced rule" at bounding box center [270, 477] width 107 height 15
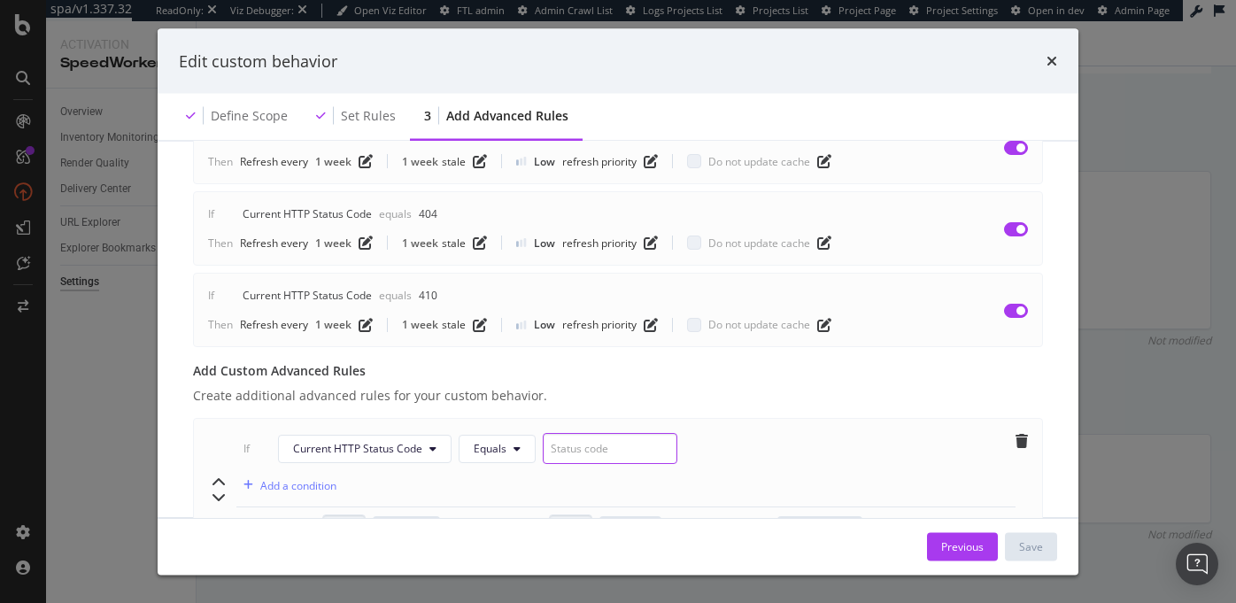
click at [610, 434] on input "modal" at bounding box center [610, 449] width 135 height 31
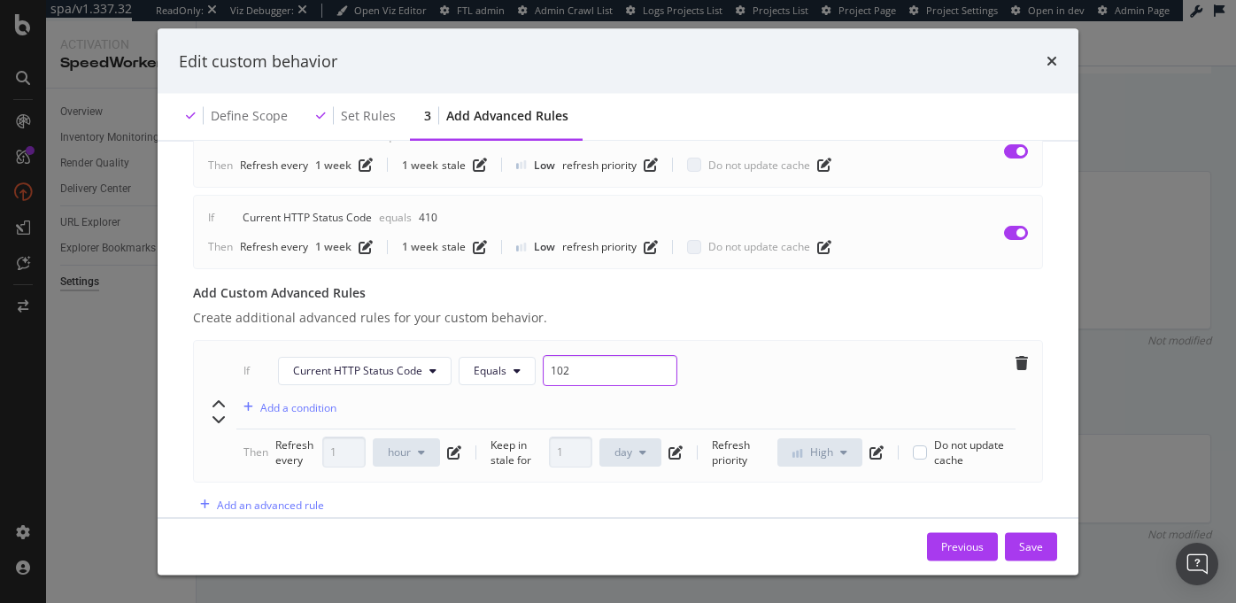
scroll to position [586, 0]
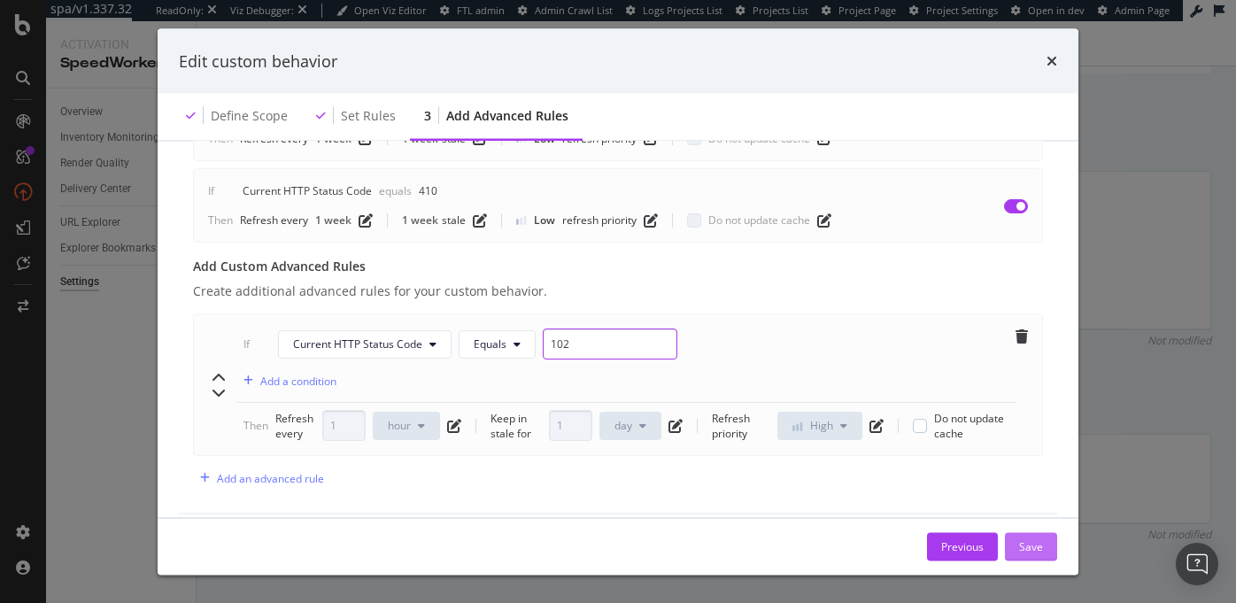
type input "102"
click at [1030, 550] on div "Save" at bounding box center [1031, 545] width 24 height 15
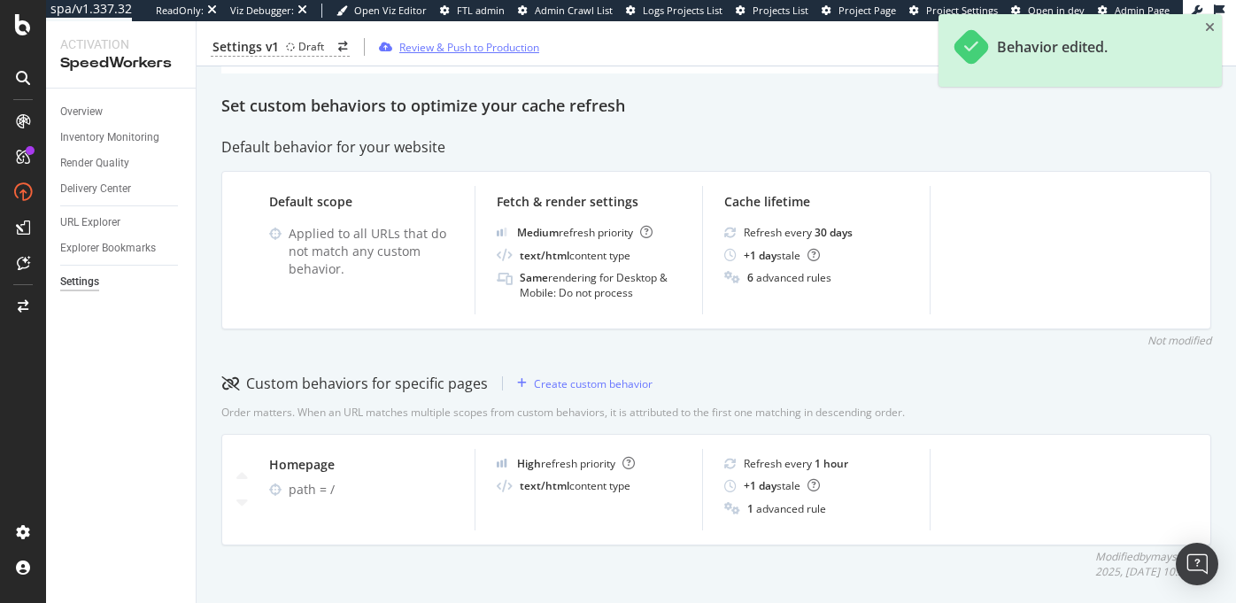
click at [498, 45] on div "Review & Push to Production" at bounding box center [469, 46] width 140 height 15
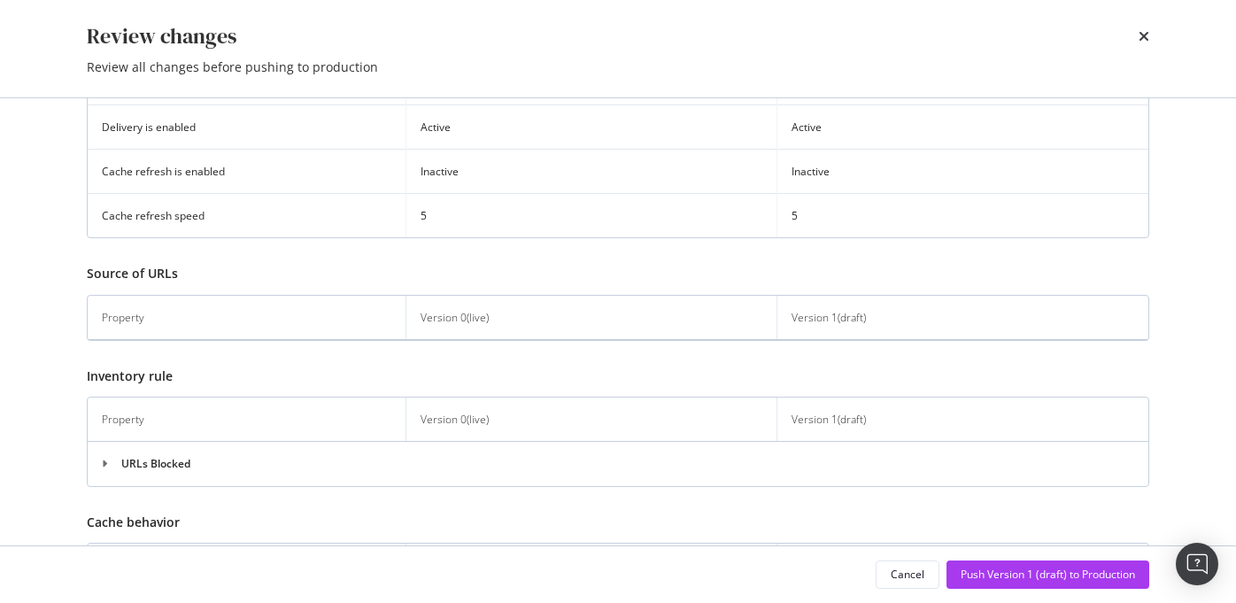
scroll to position [0, 0]
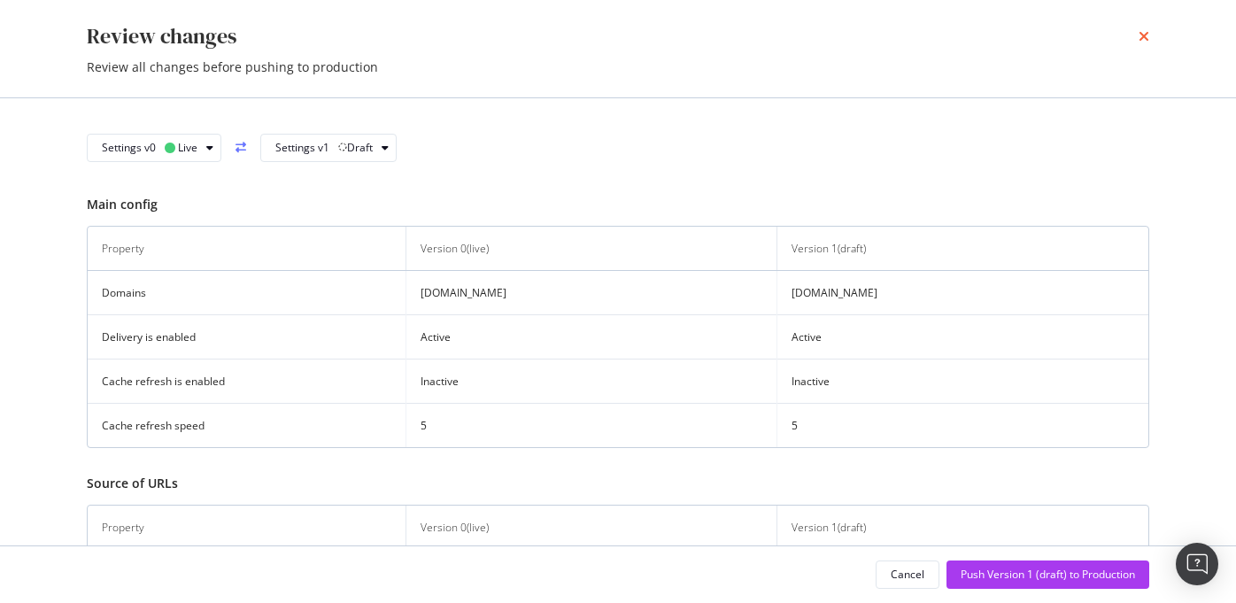
click at [1142, 38] on icon "times" at bounding box center [1144, 36] width 11 height 14
